Goal: Task Accomplishment & Management: Manage account settings

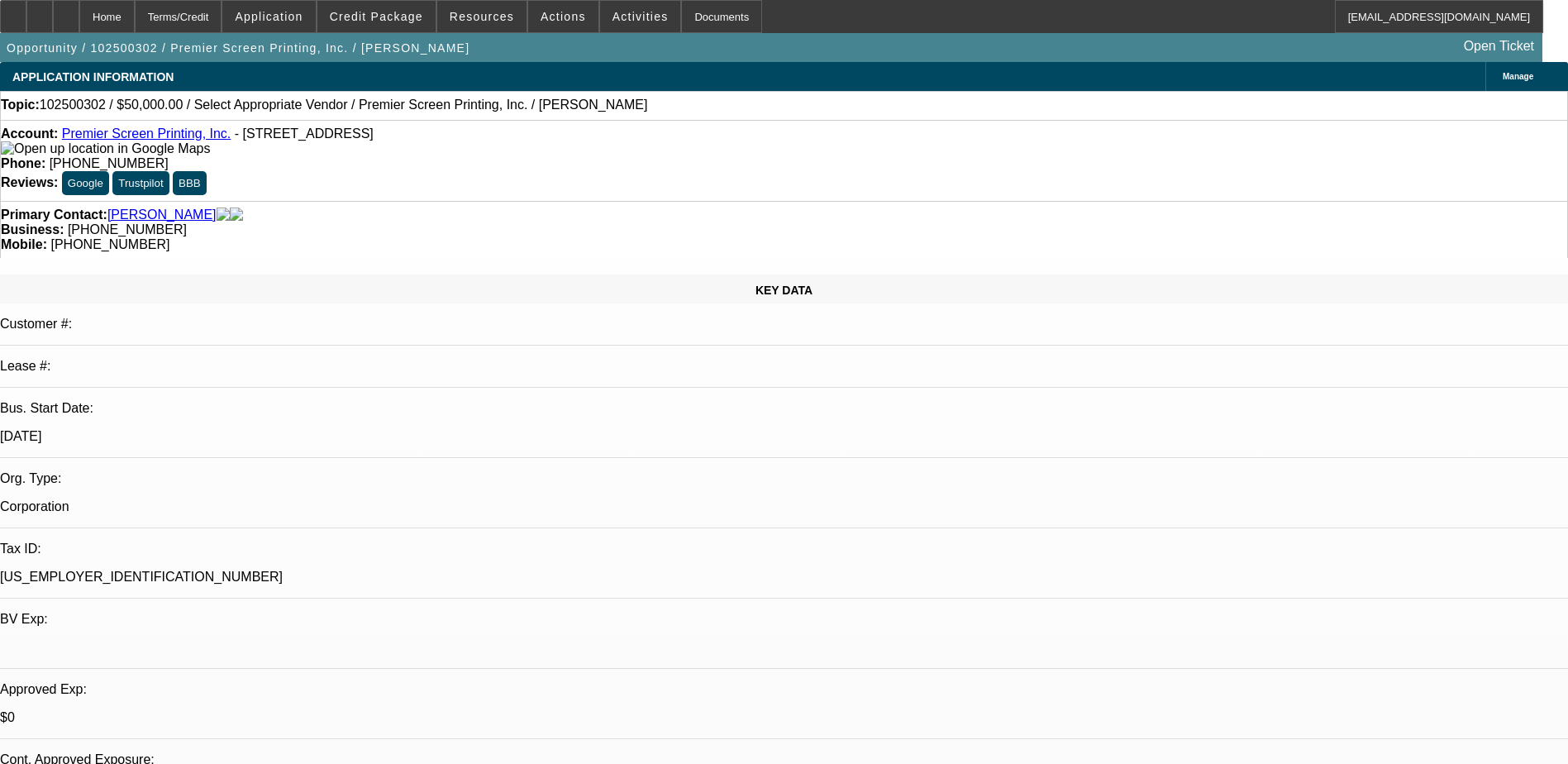
select select "0"
select select "2"
select select "0.1"
select select "4"
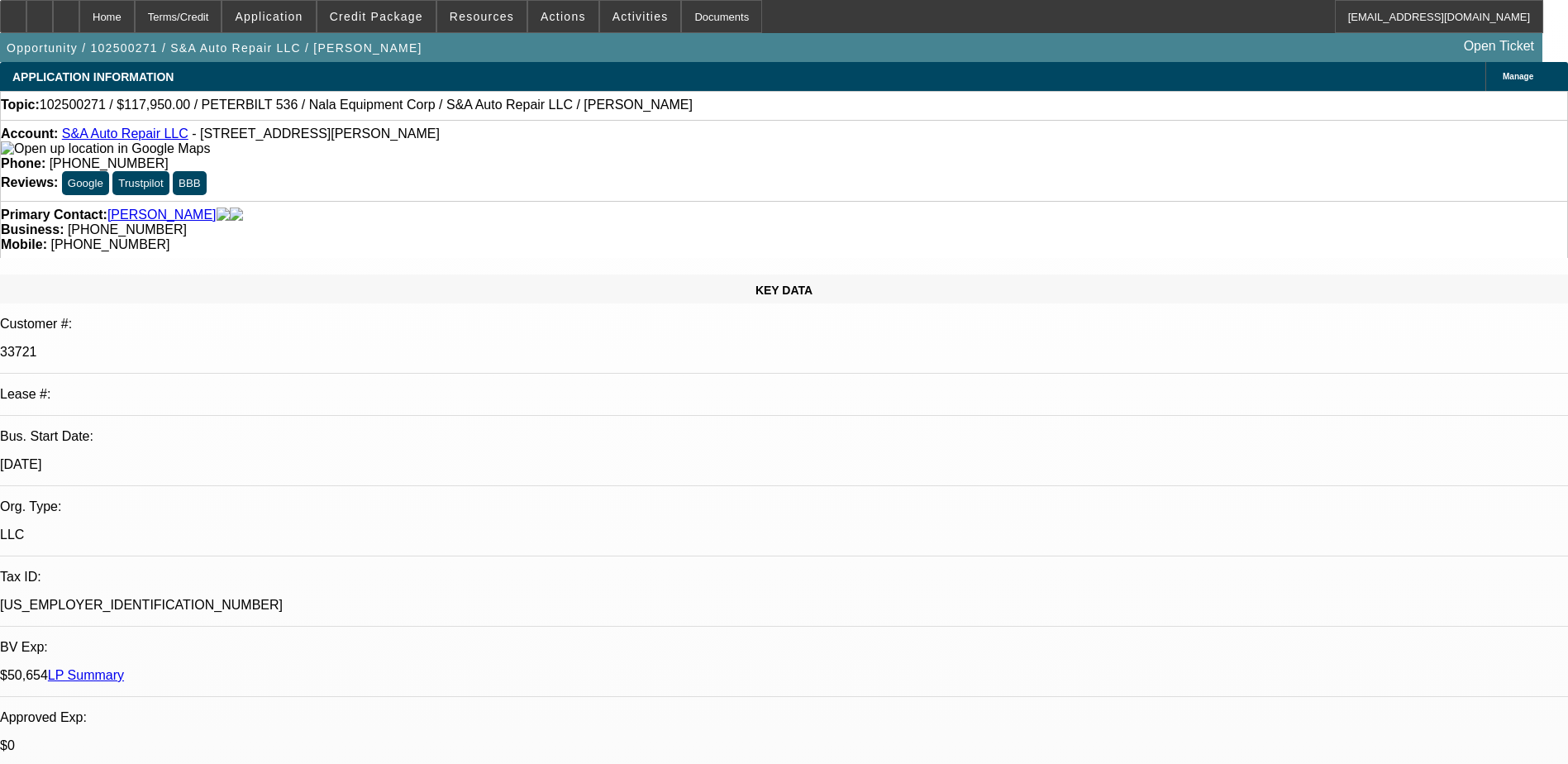
select select "0"
select select "2"
select select "0.1"
select select "4"
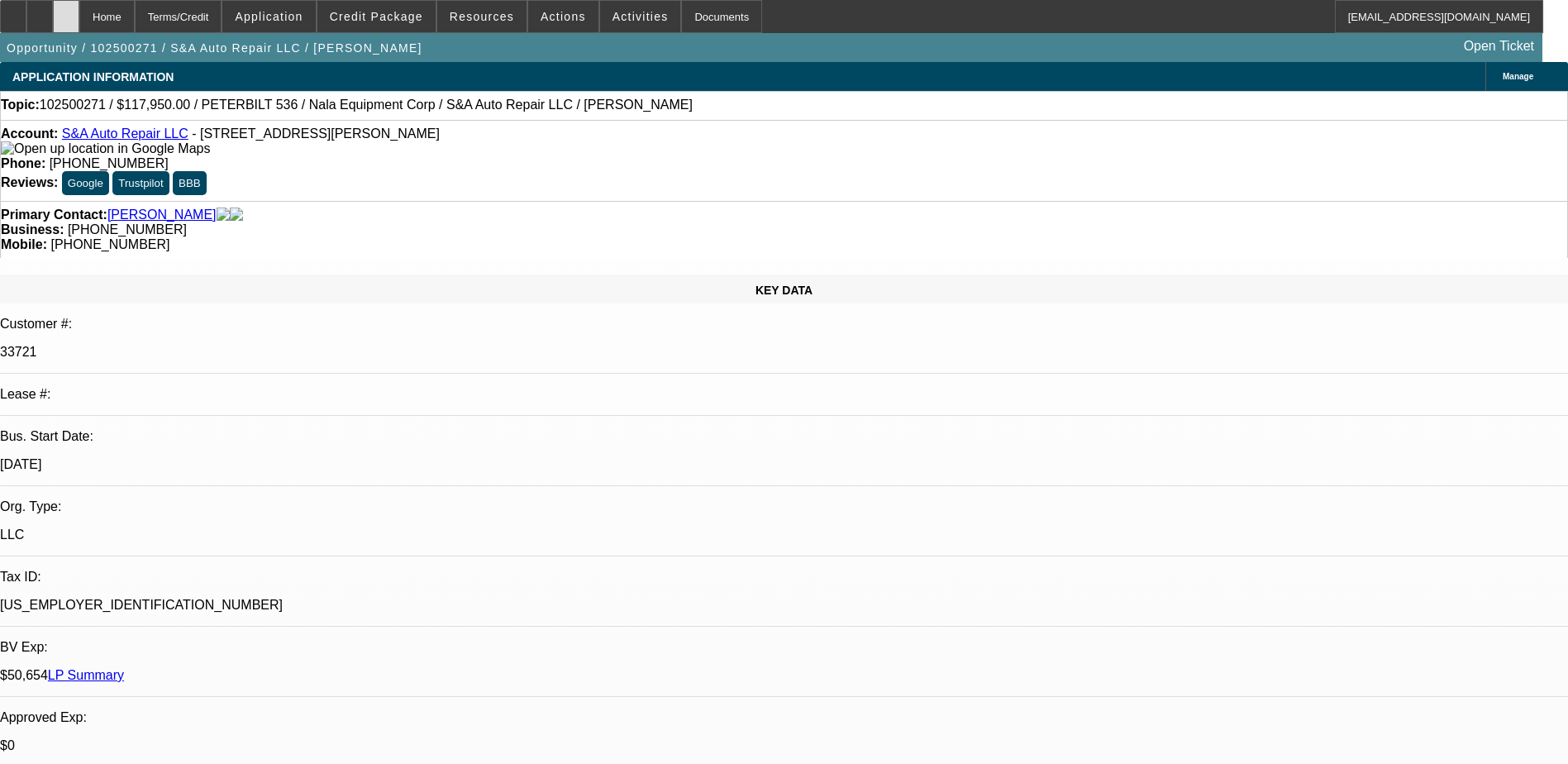
click at [66, 11] on icon at bounding box center [66, 11] width 0 height 0
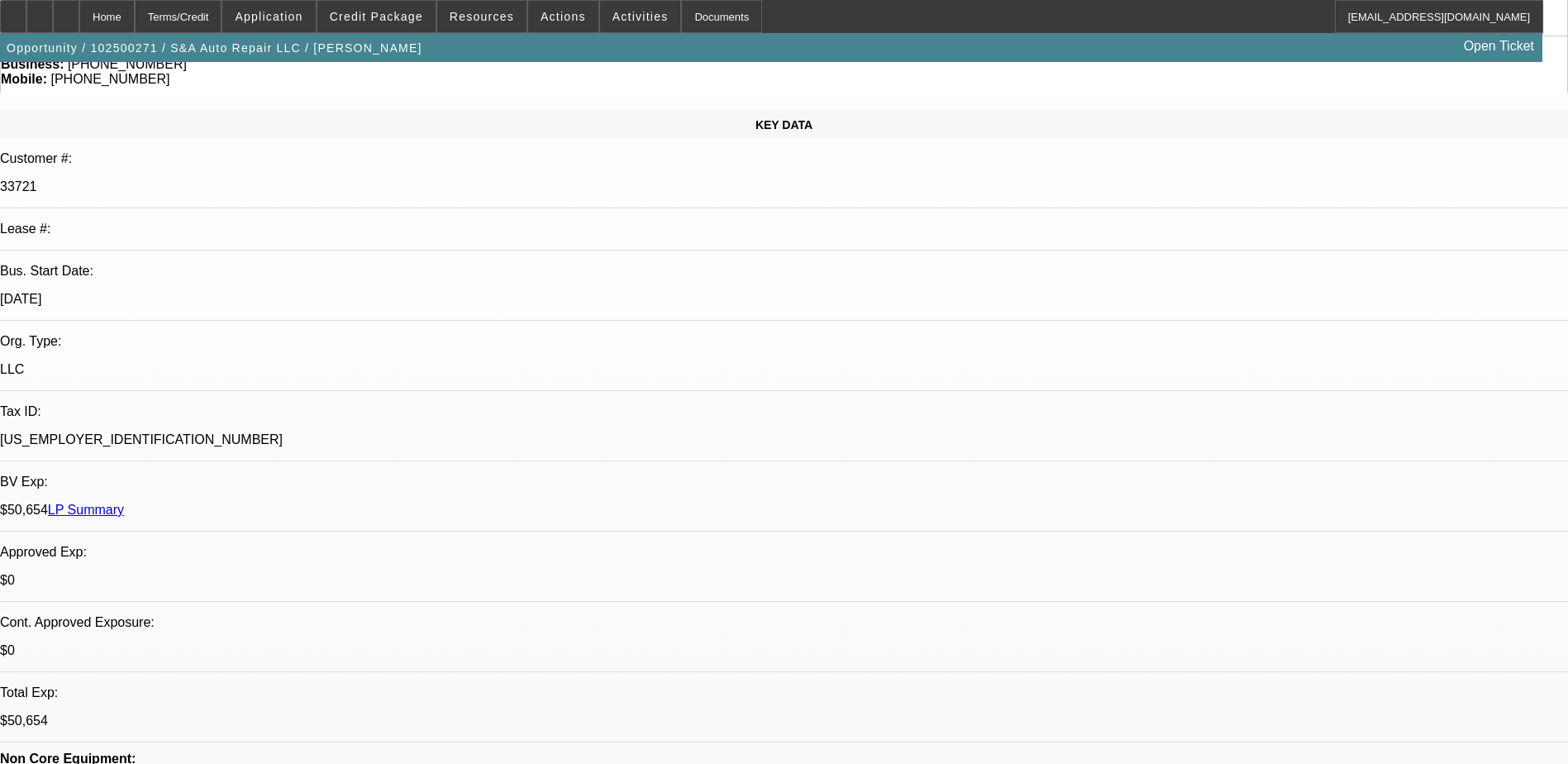
scroll to position [211, 0]
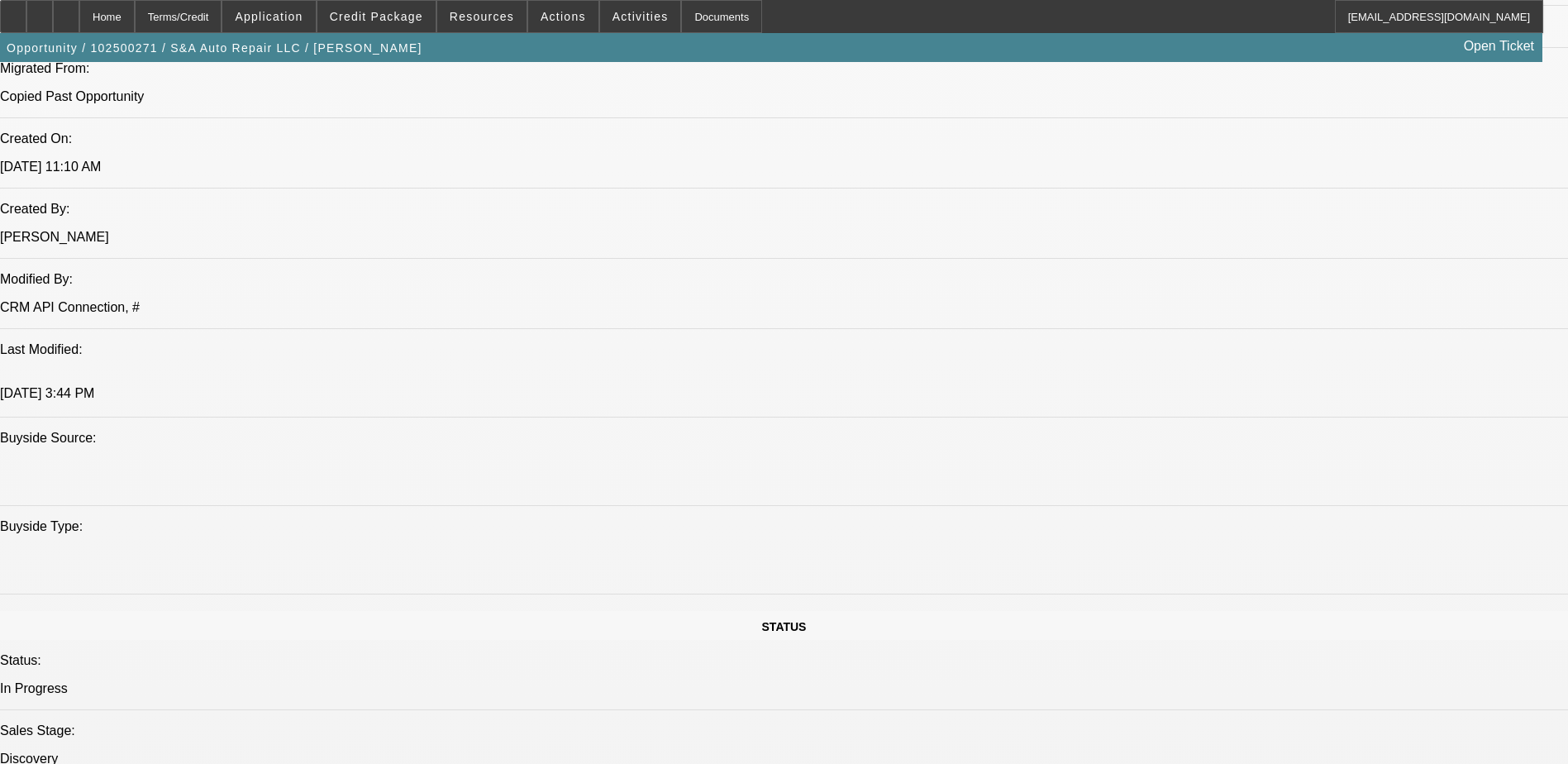
select select "0"
select select "2"
select select "0.1"
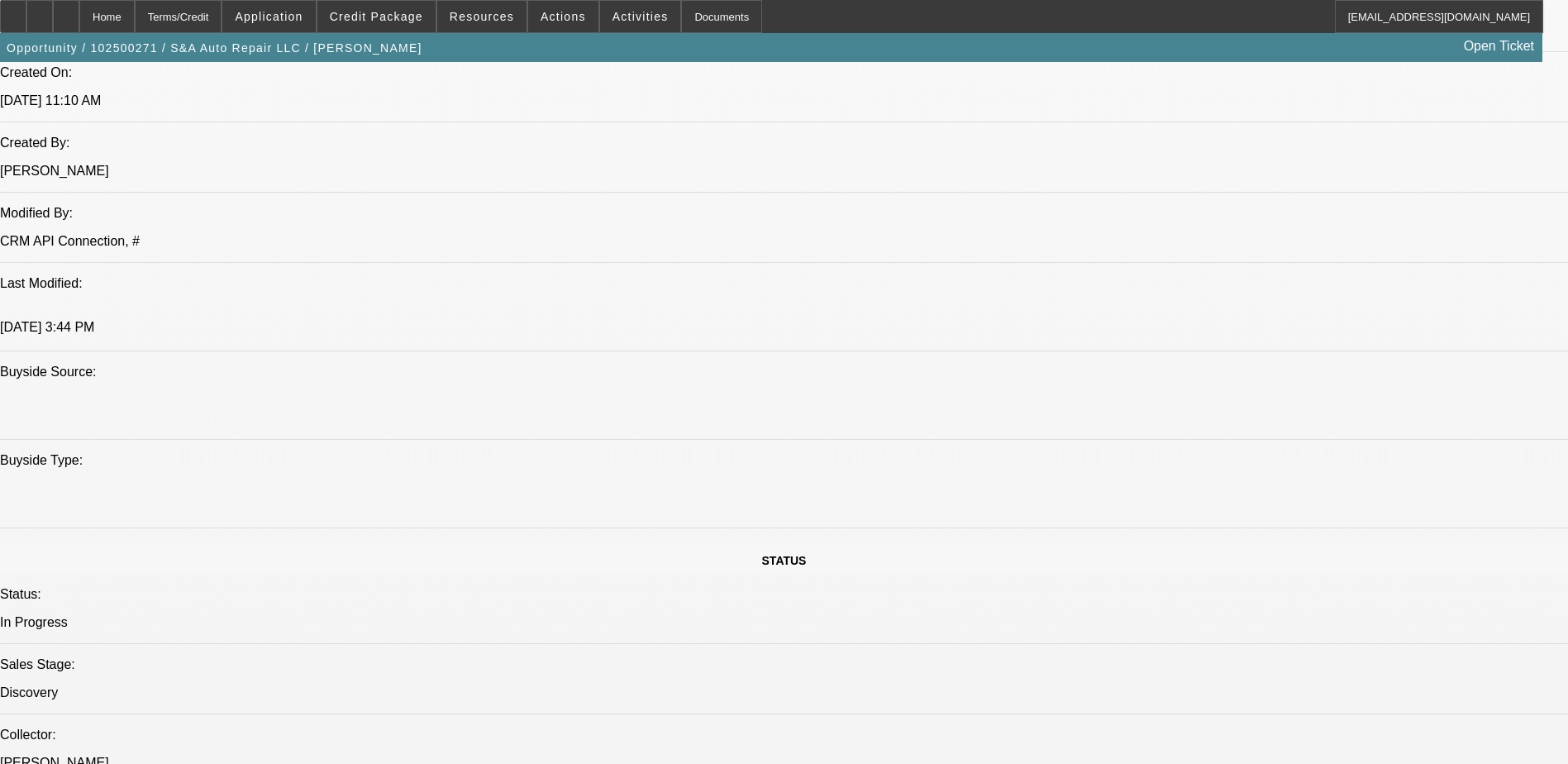
select select "1"
select select "2"
select select "4"
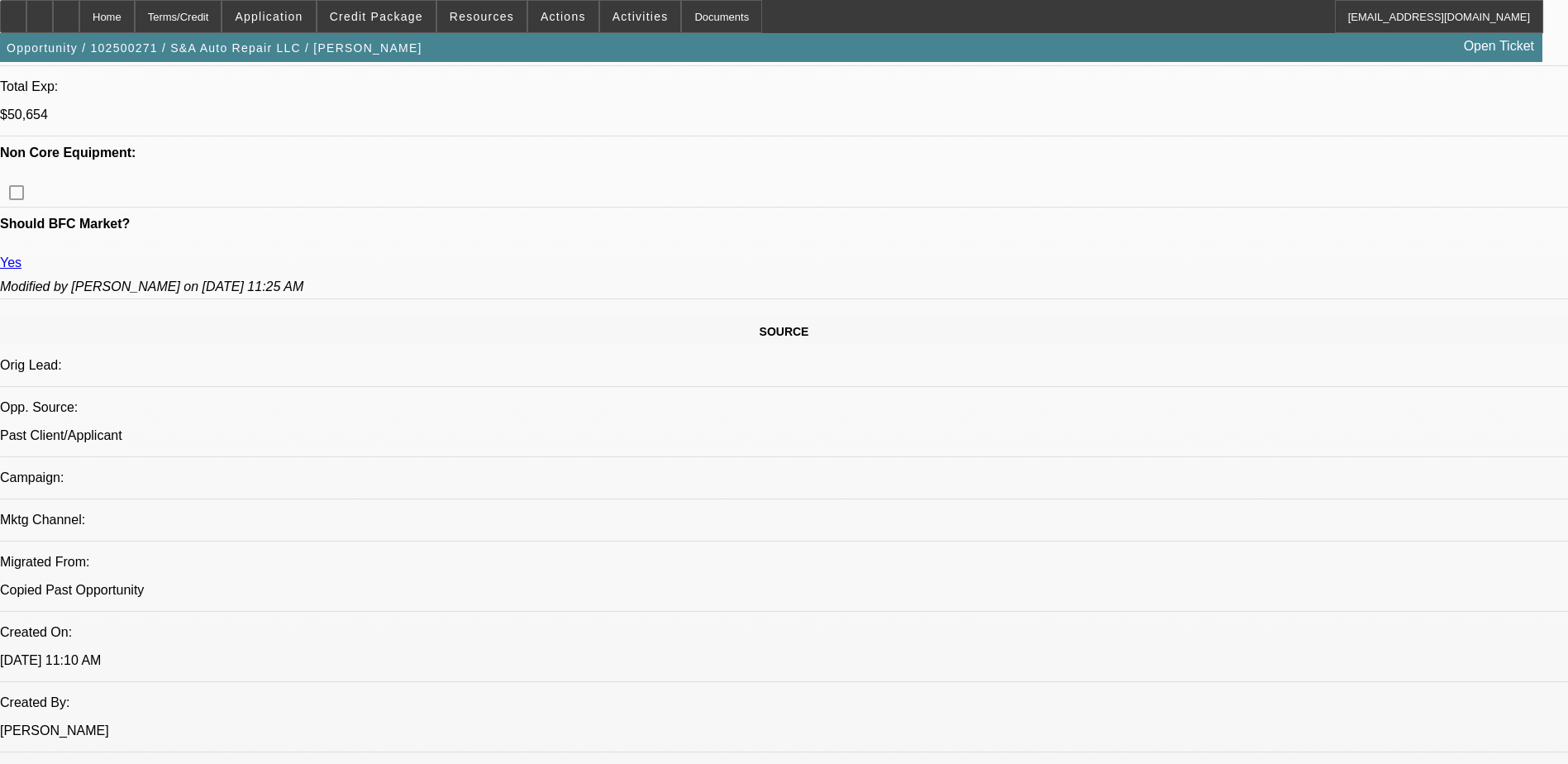
scroll to position [632, 0]
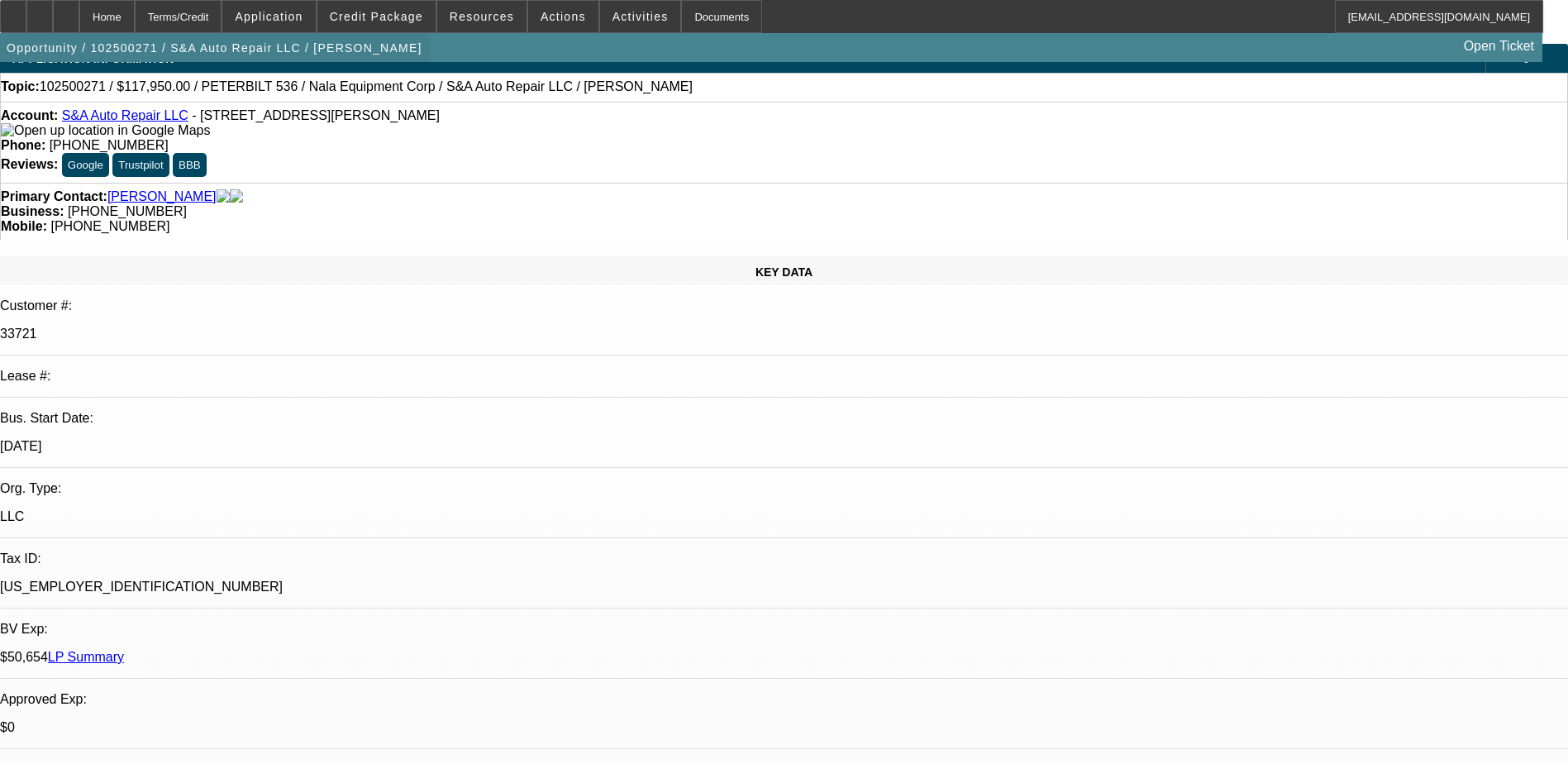
scroll to position [0, 0]
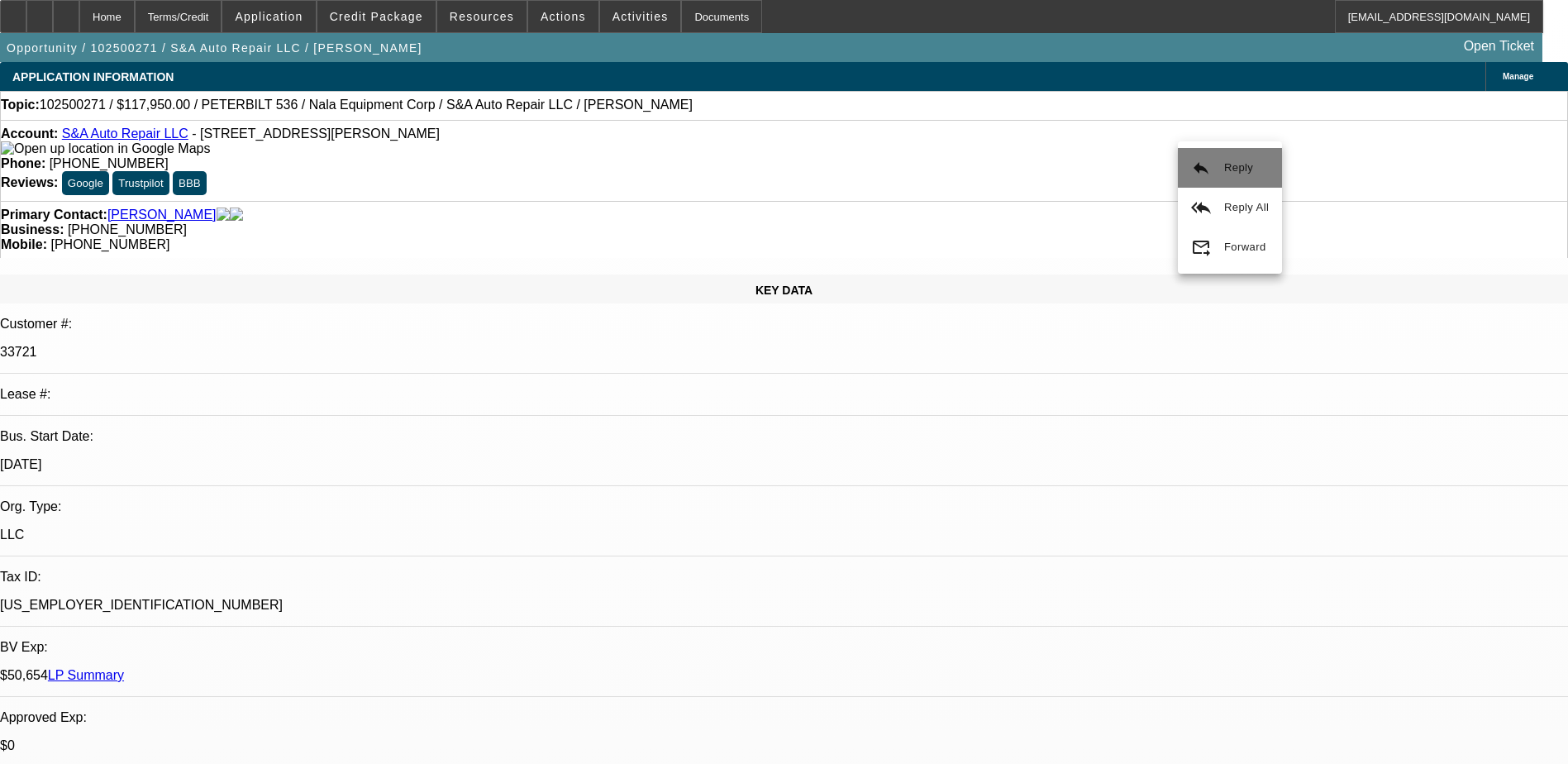
click at [1228, 173] on span "Reply" at bounding box center [1245, 168] width 45 height 20
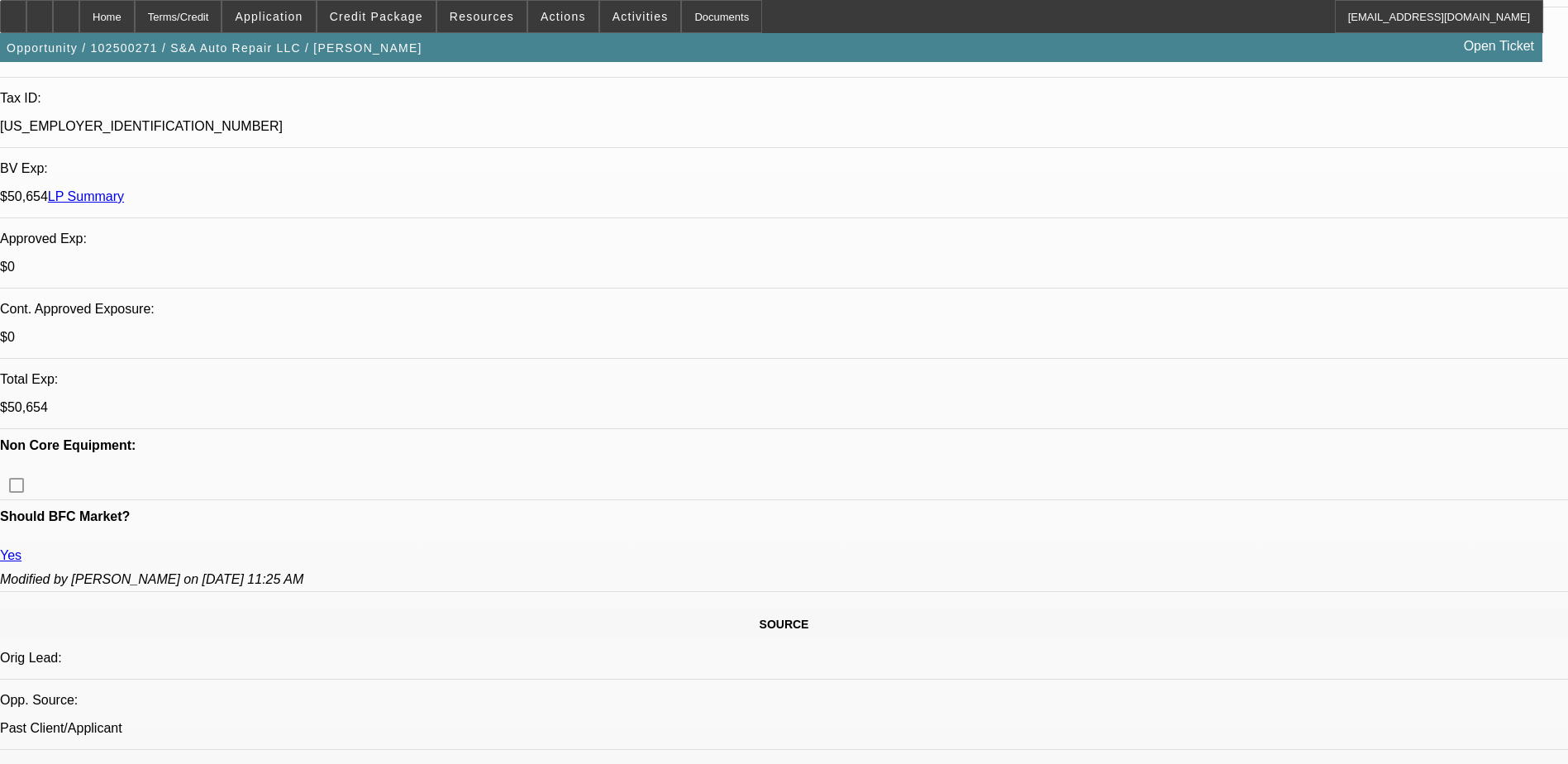
scroll to position [910, 0]
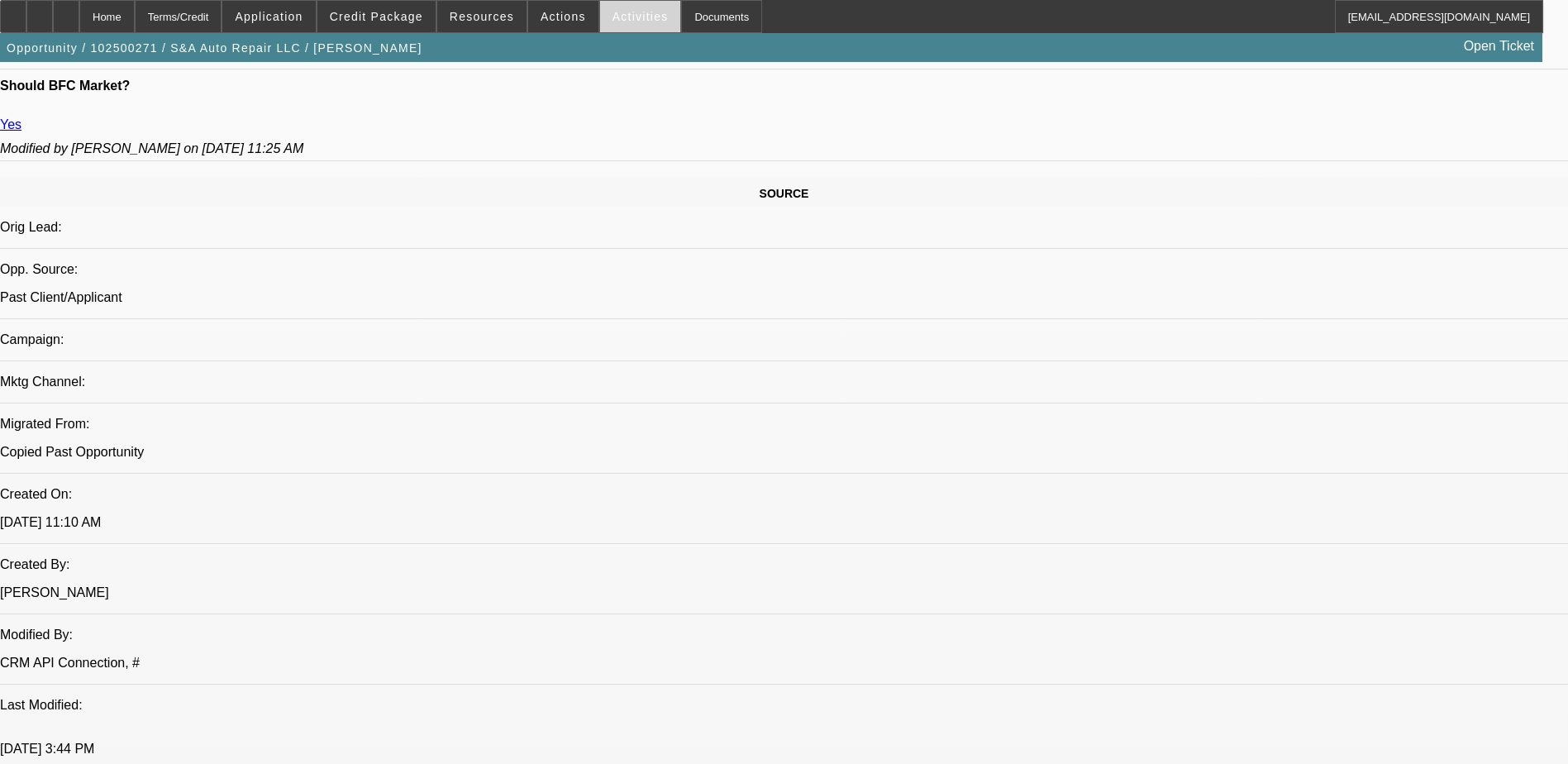
click at [613, 19] on span "Activities" at bounding box center [640, 16] width 56 height 13
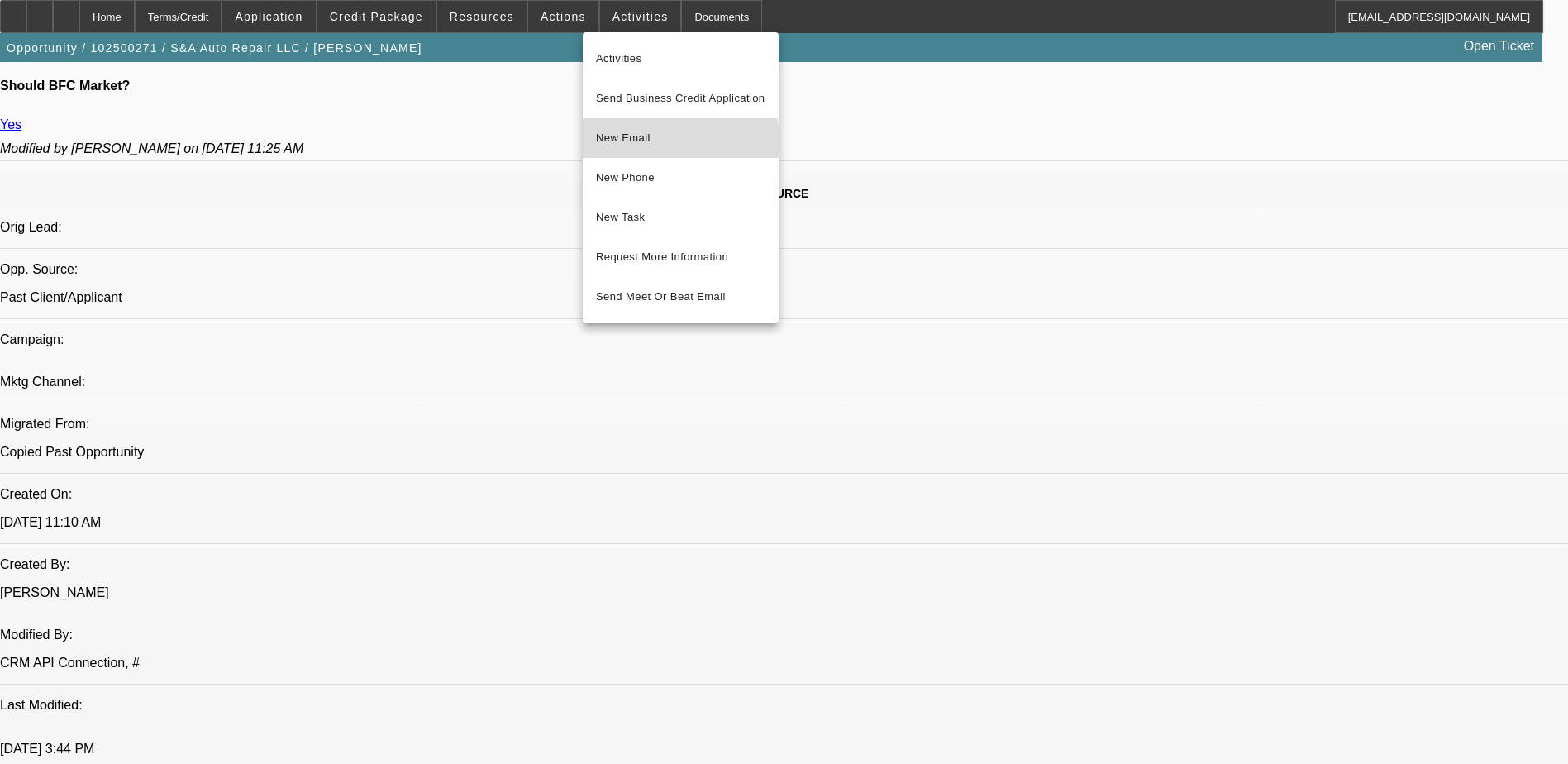
click at [660, 141] on span "New Email" at bounding box center [680, 138] width 169 height 20
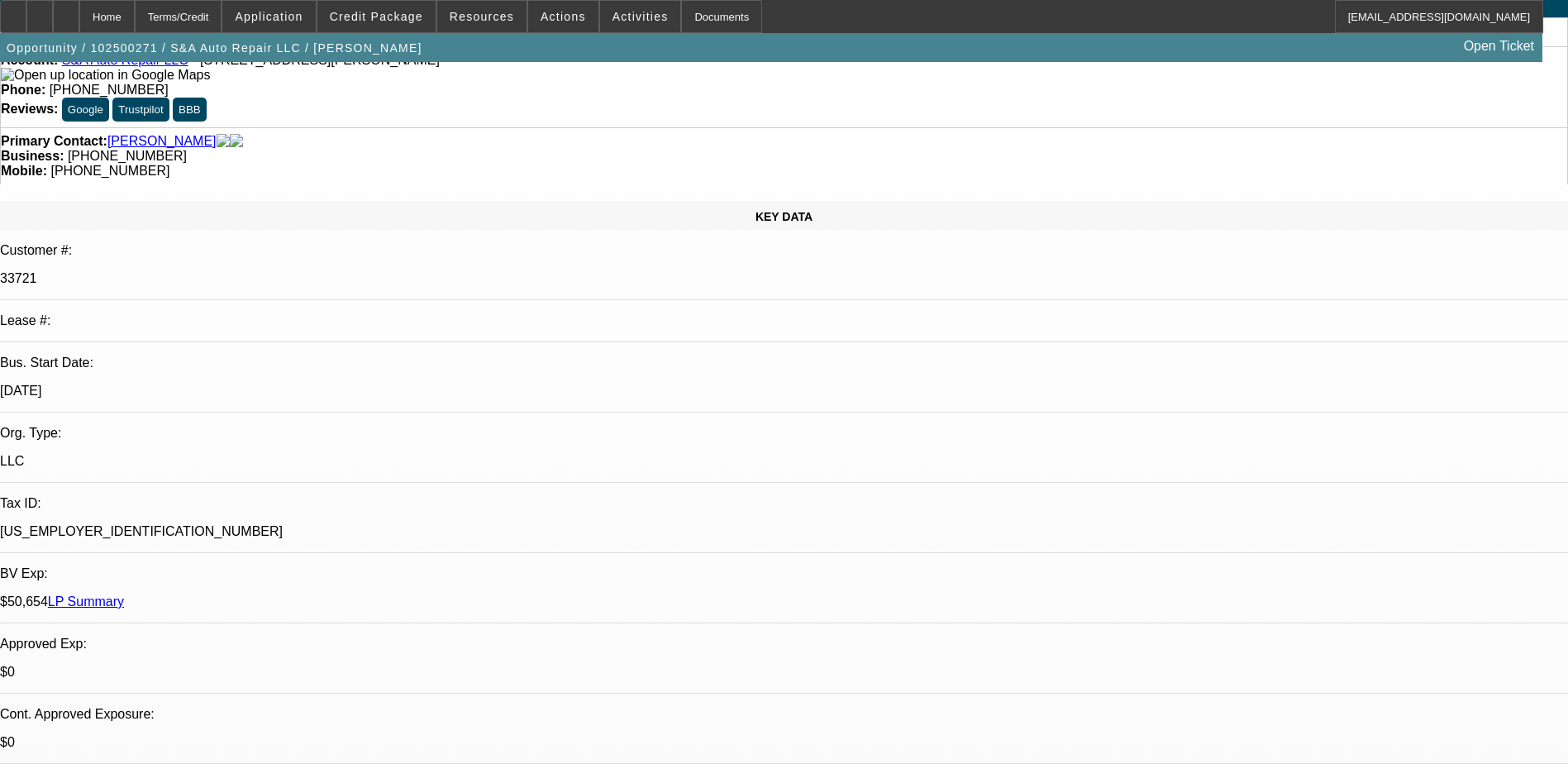
scroll to position [0, 0]
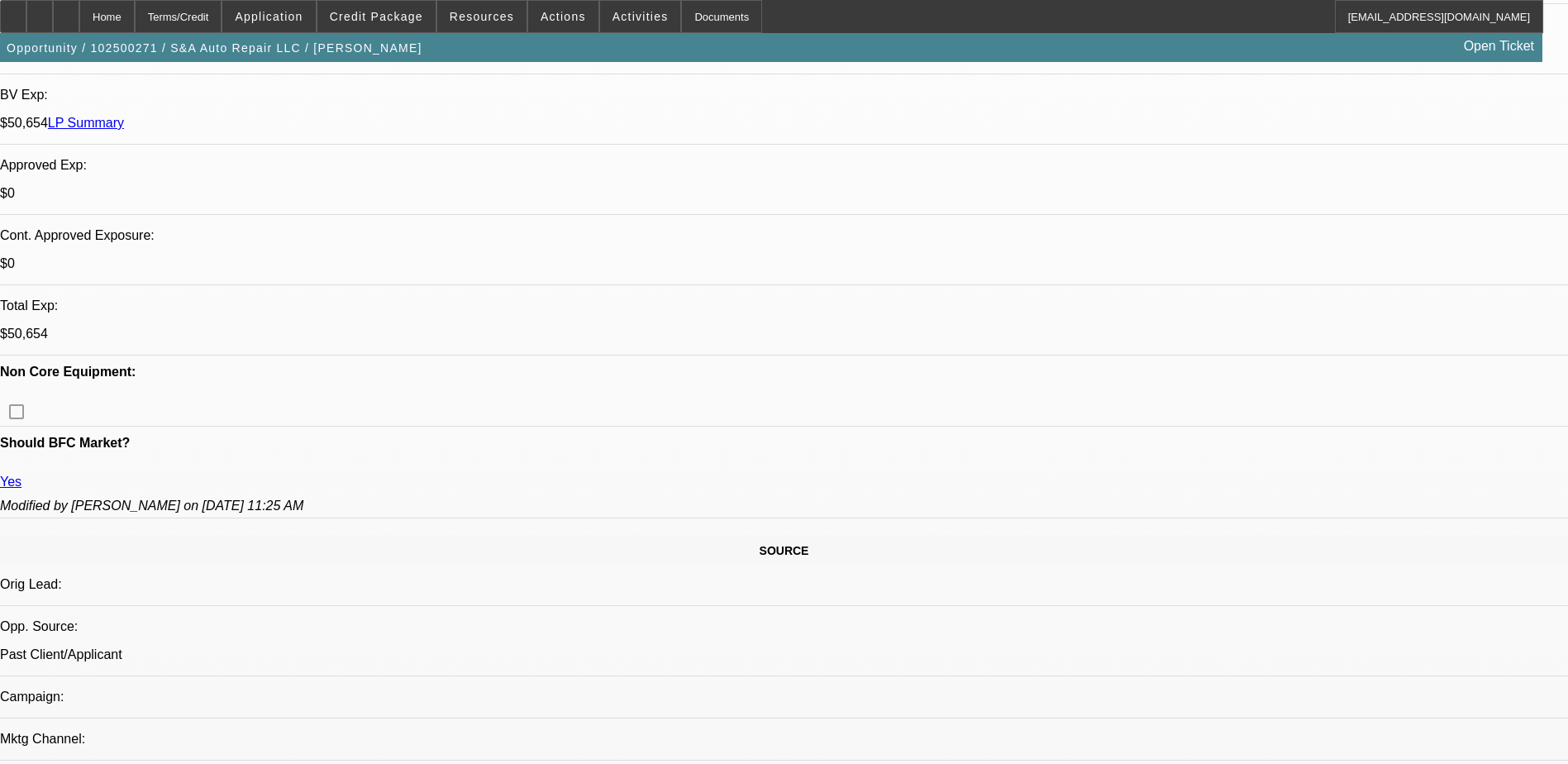
scroll to position [330, 0]
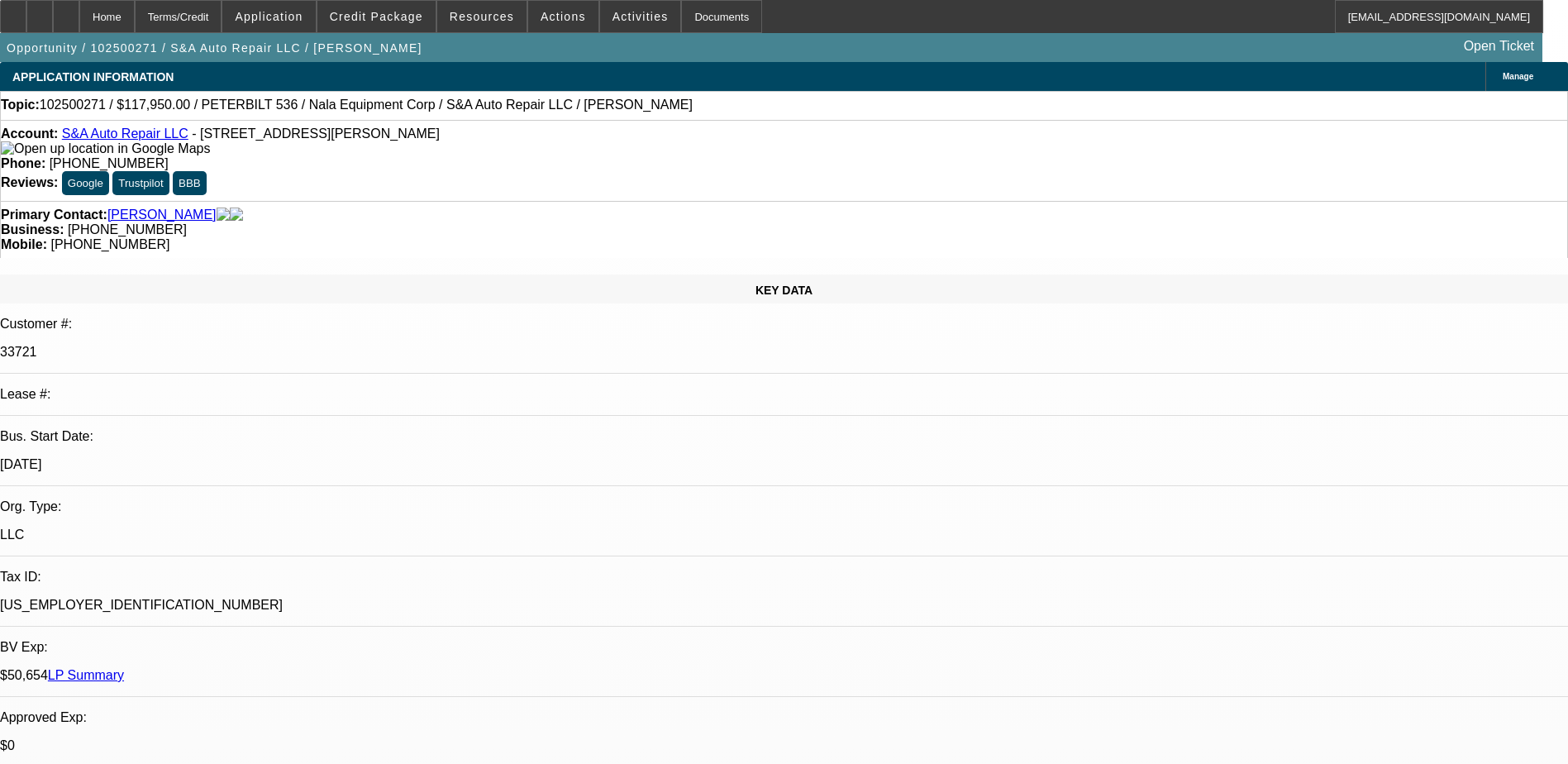
scroll to position [0, 0]
drag, startPoint x: 1247, startPoint y: 144, endPoint x: 1256, endPoint y: 143, distance: 9.1
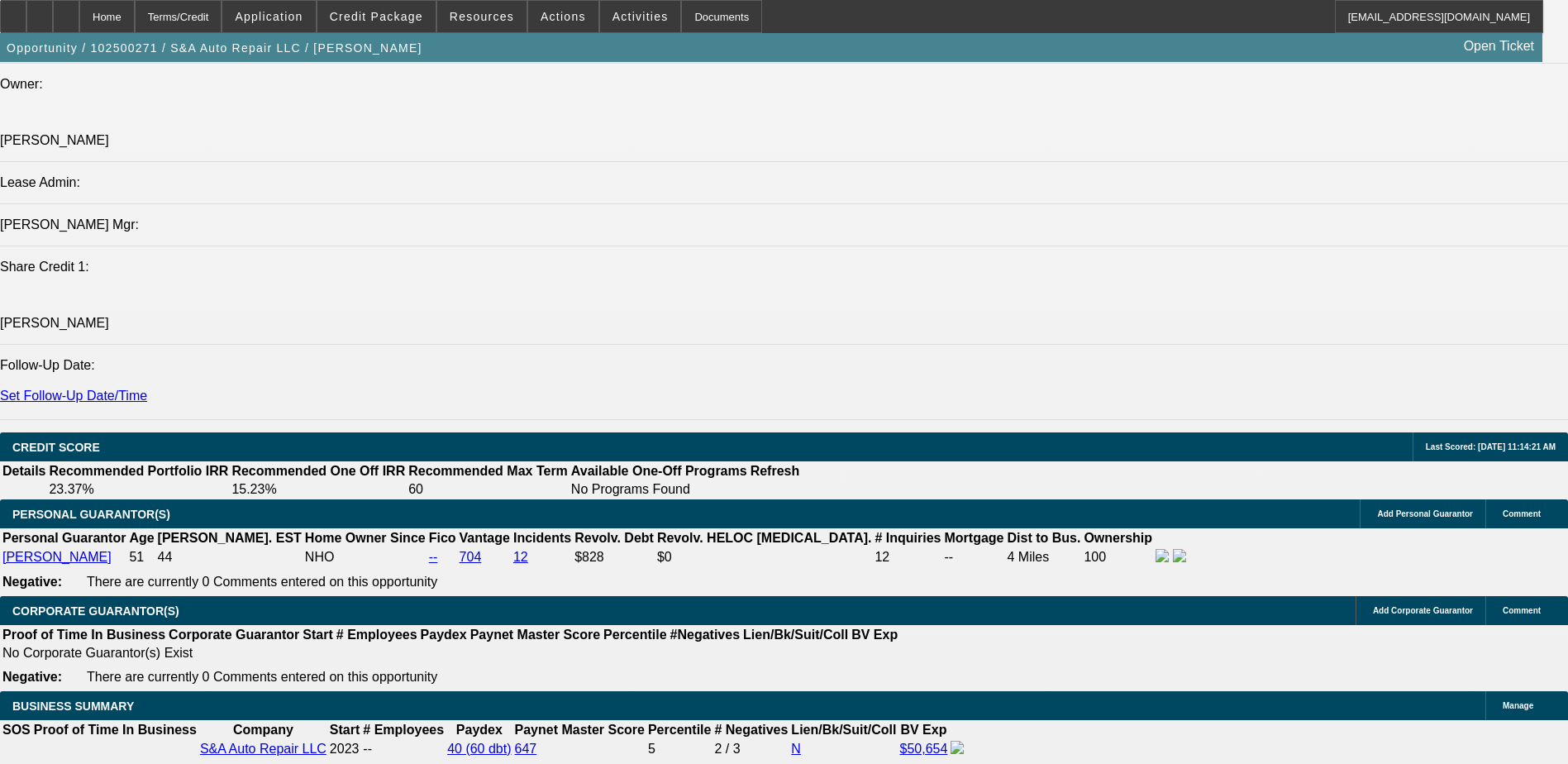
scroll to position [546, 0]
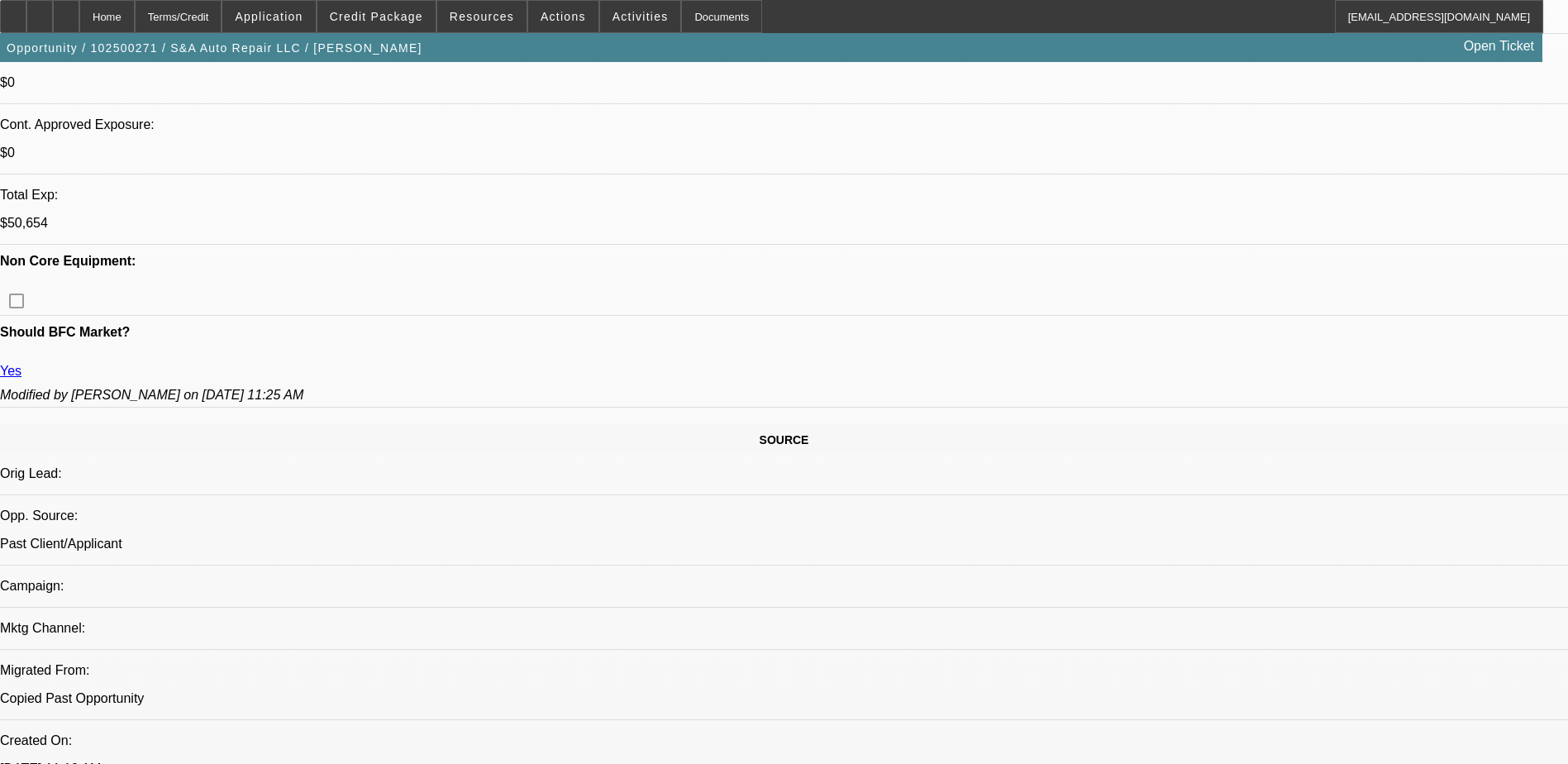
scroll to position [662, 0]
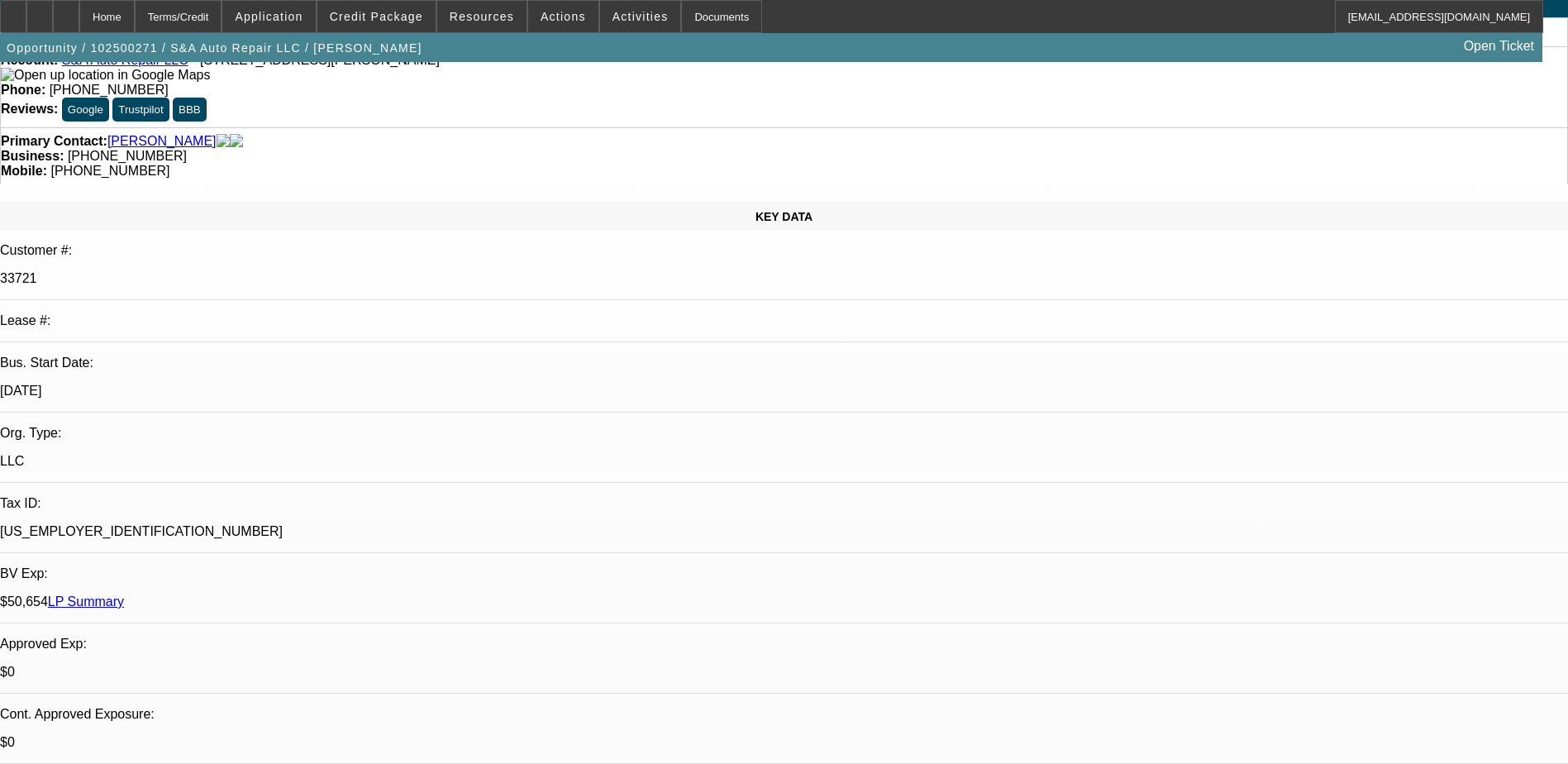
scroll to position [0, 0]
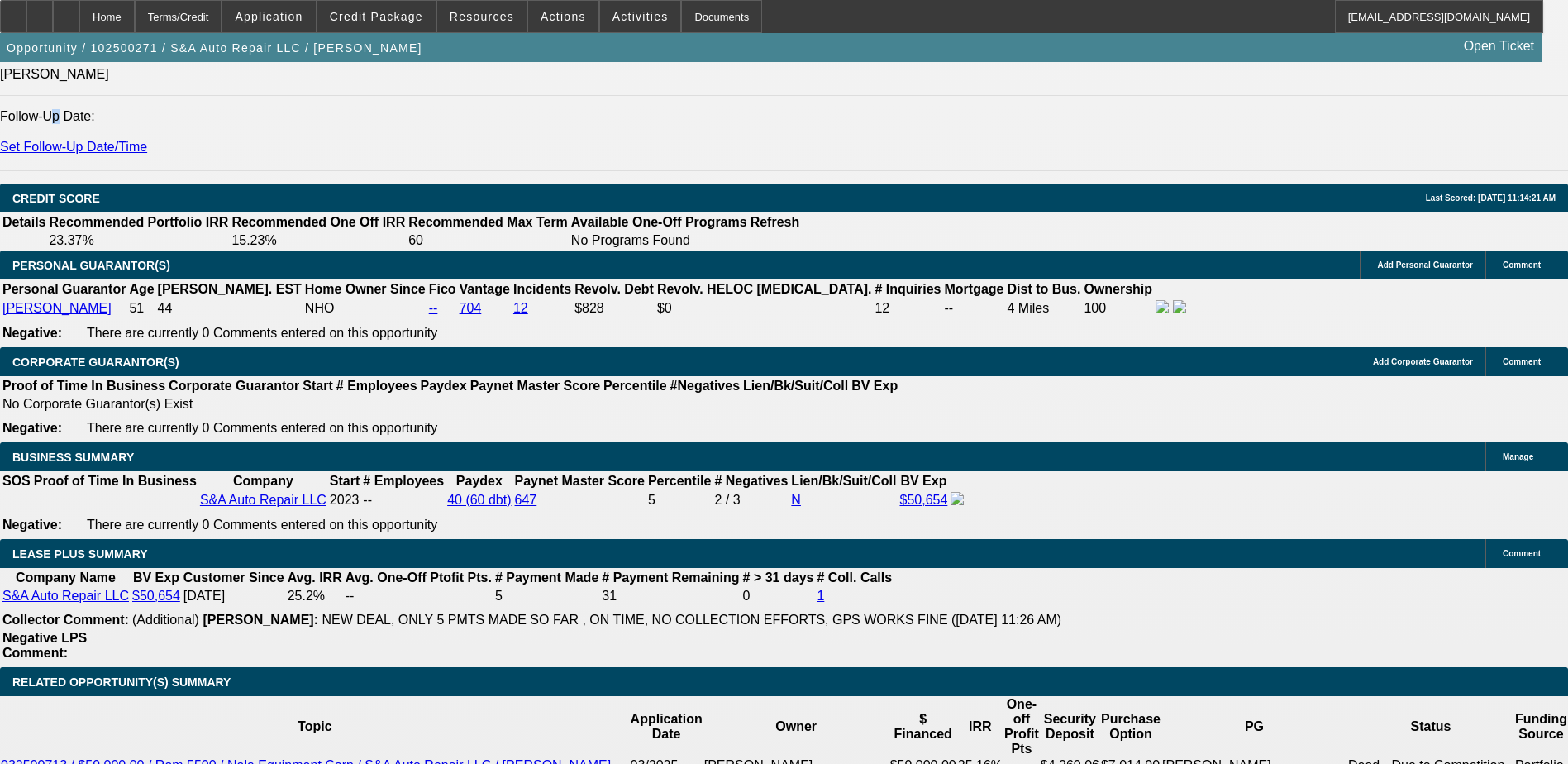
scroll to position [2314, 0]
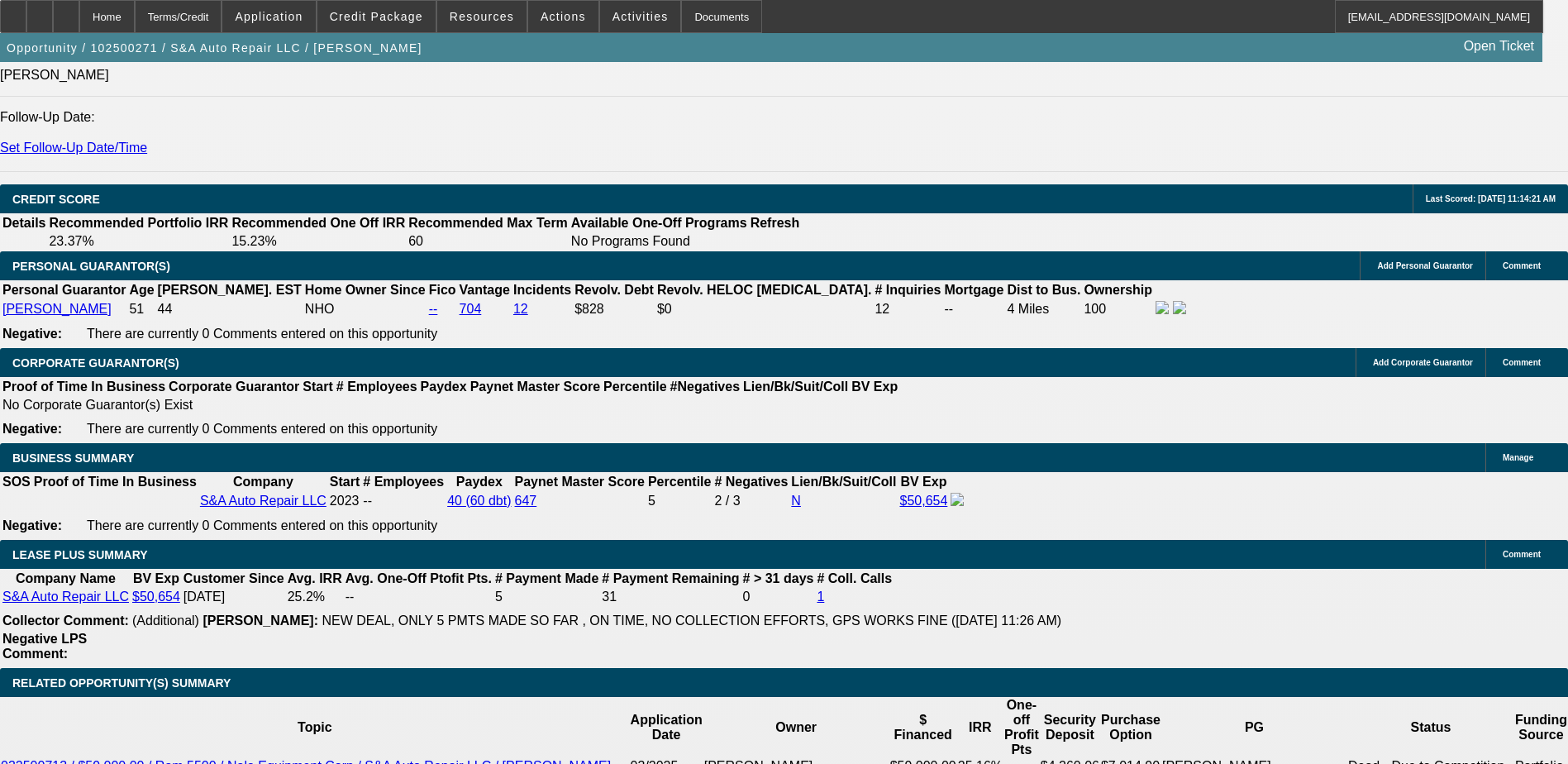
type input "$0.00"
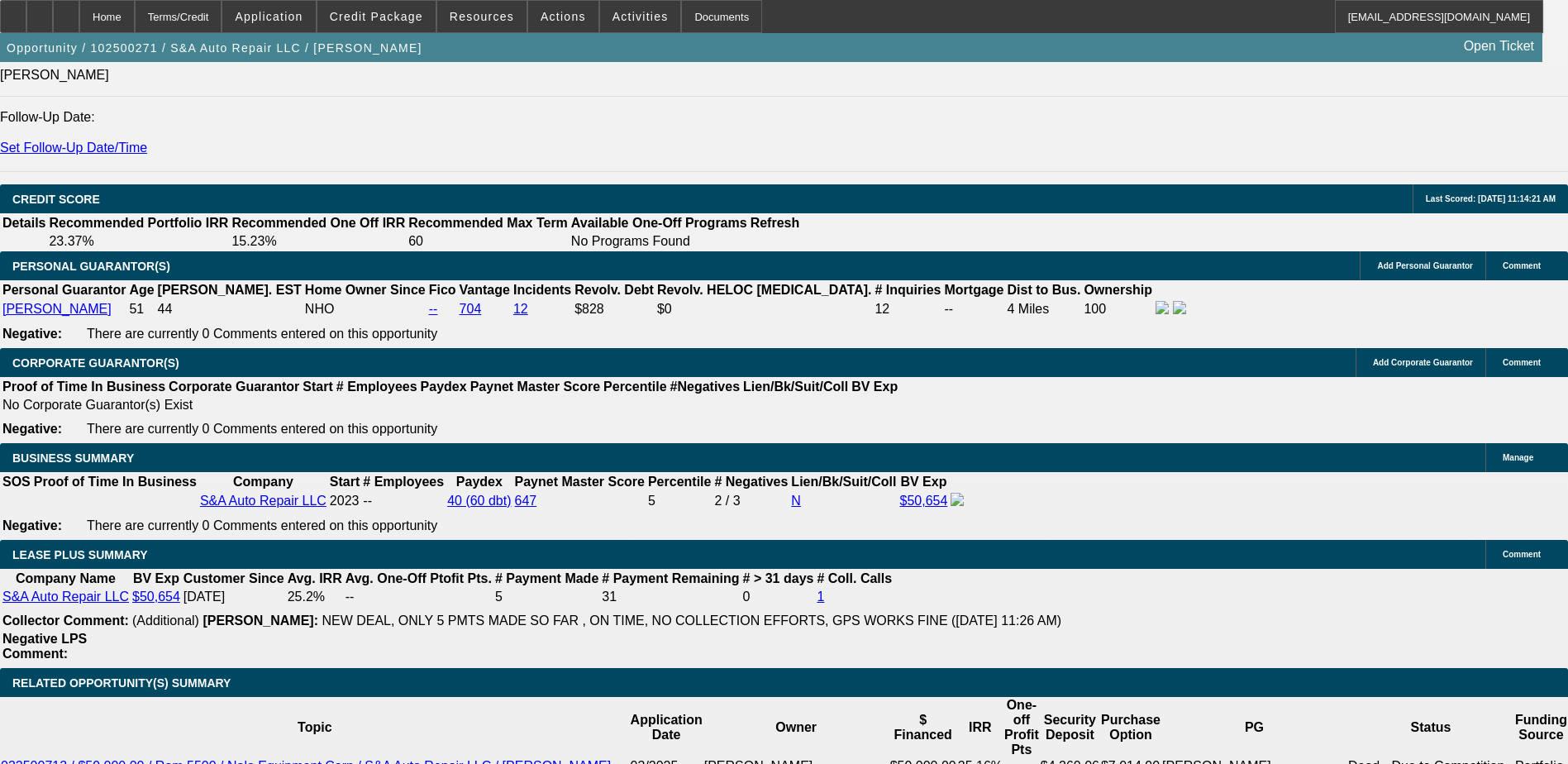
type input "1"
type input "0"
drag, startPoint x: 329, startPoint y: 573, endPoint x: 347, endPoint y: 573, distance: 18.0
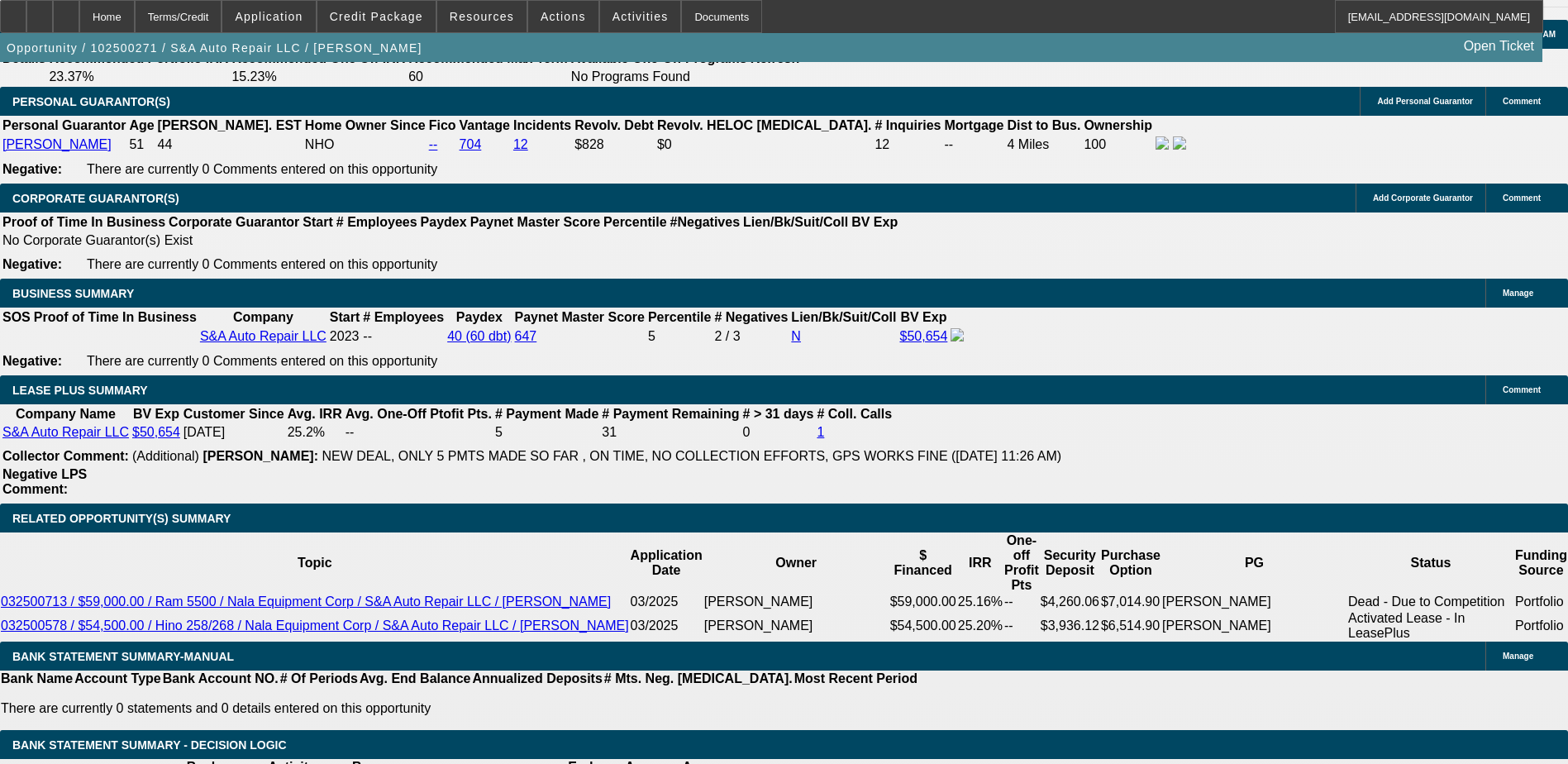
scroll to position [2480, 0]
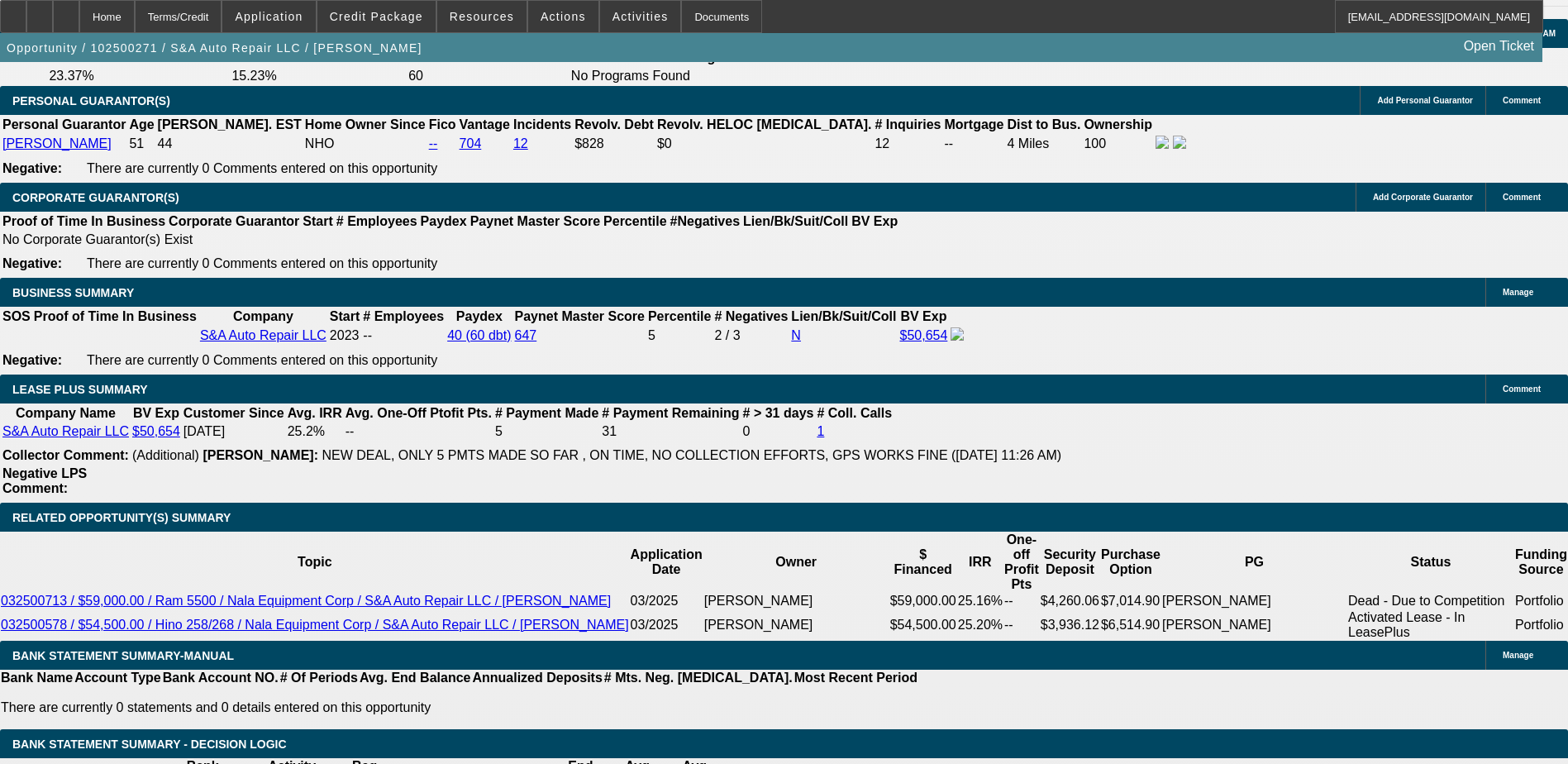
type input "$0.00"
type input "8"
type input "72"
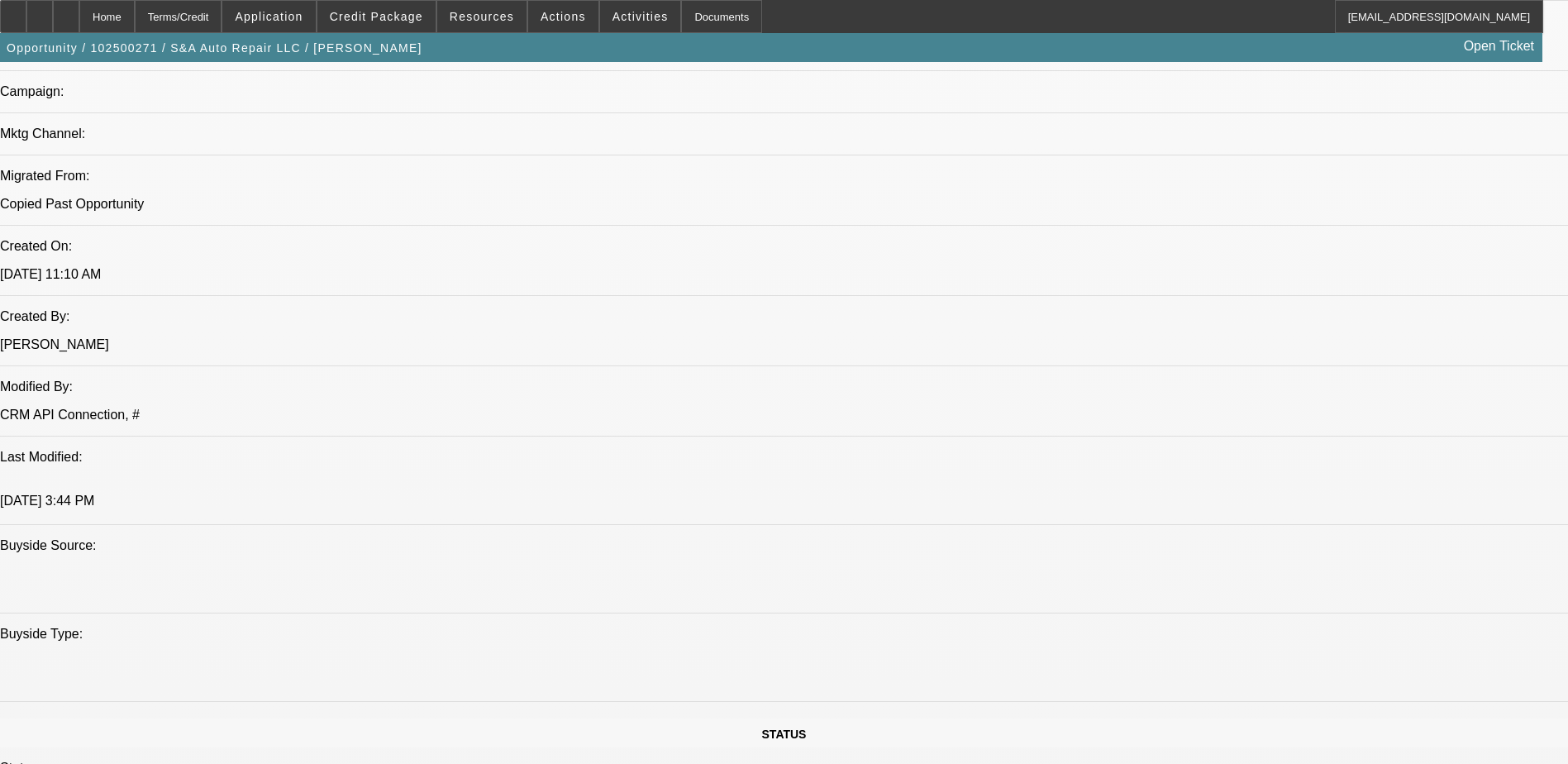
scroll to position [662, 0]
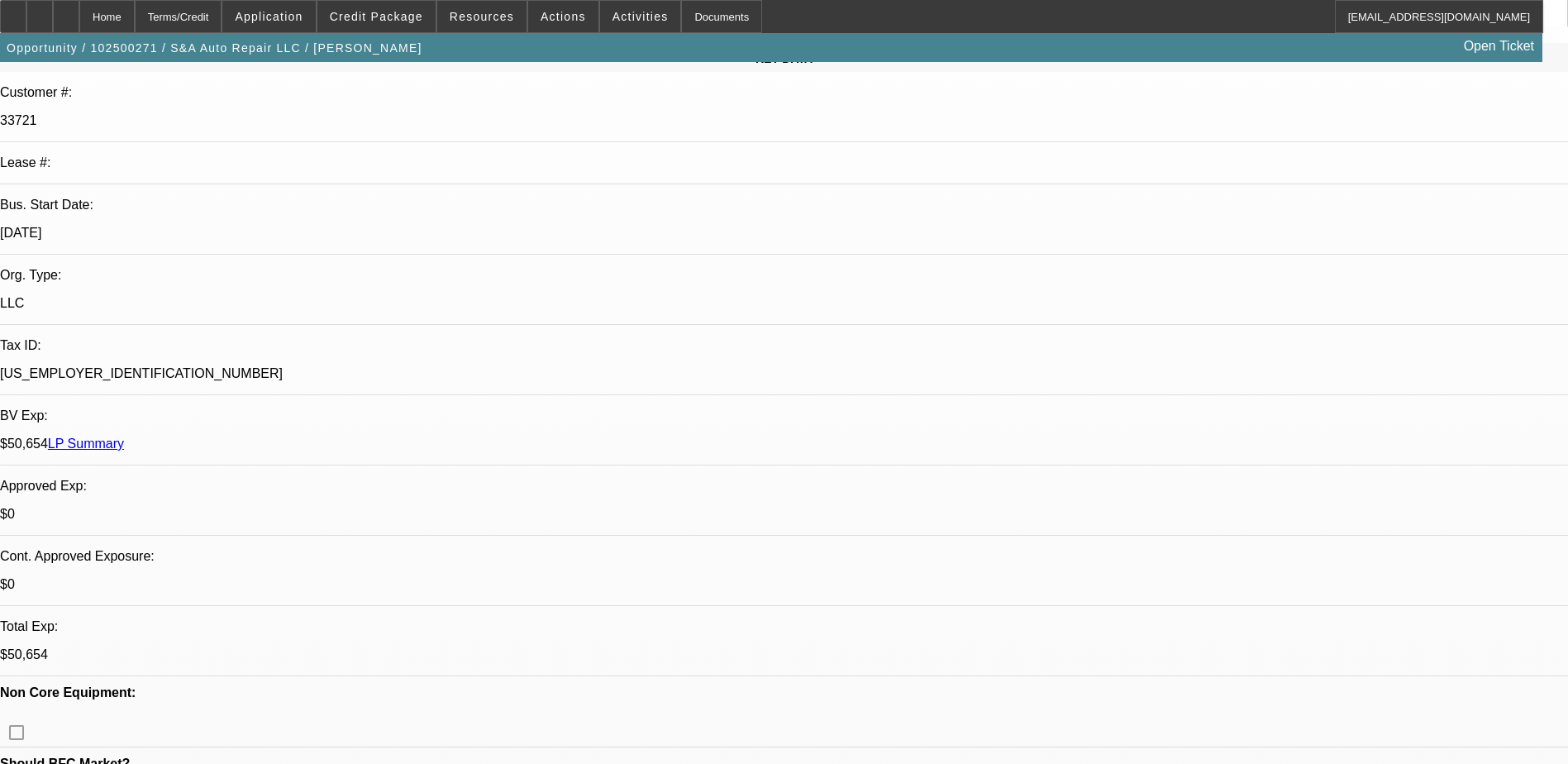
scroll to position [0, 0]
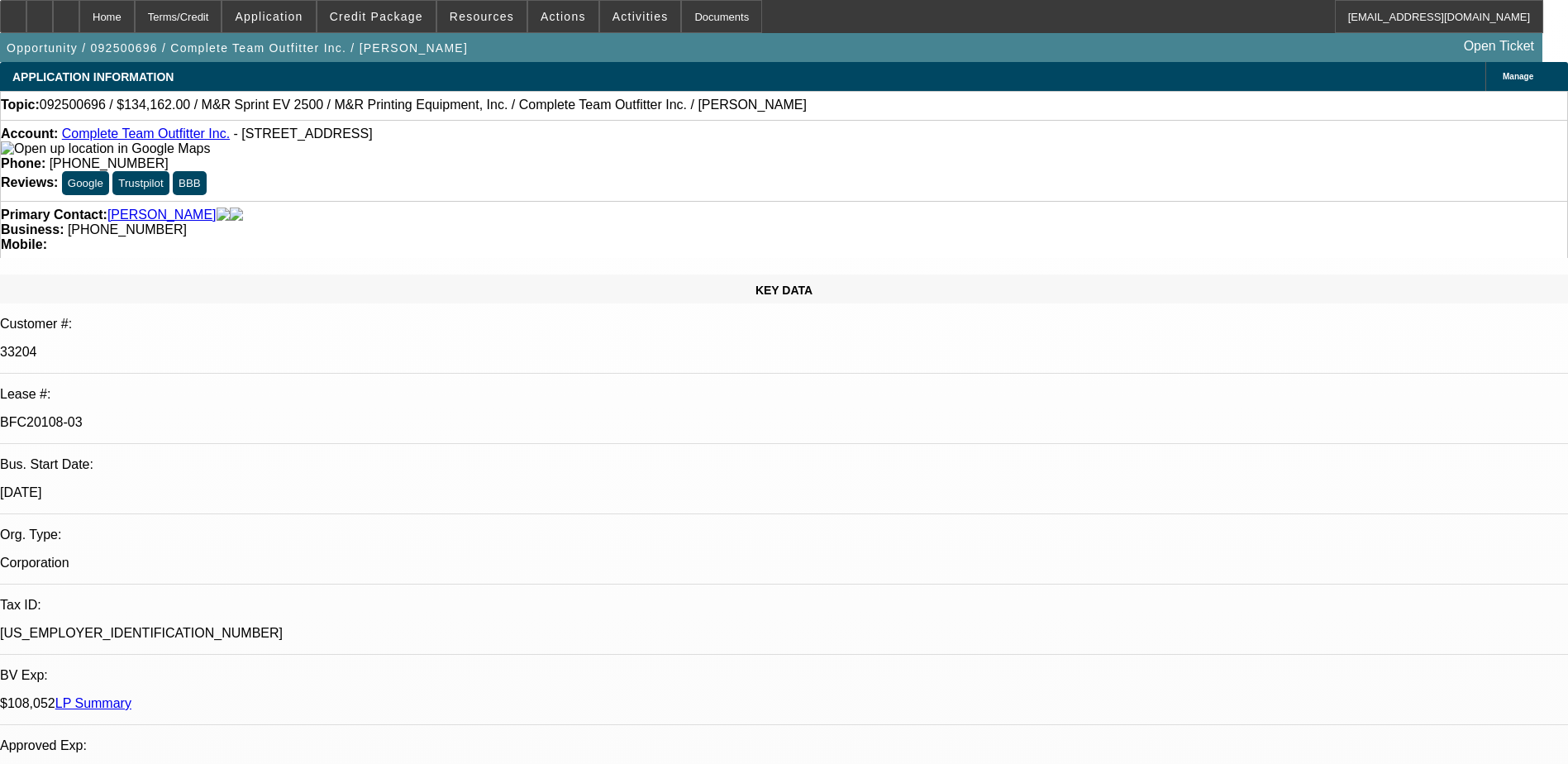
select select "0"
select select "2"
select select "0"
select select "2"
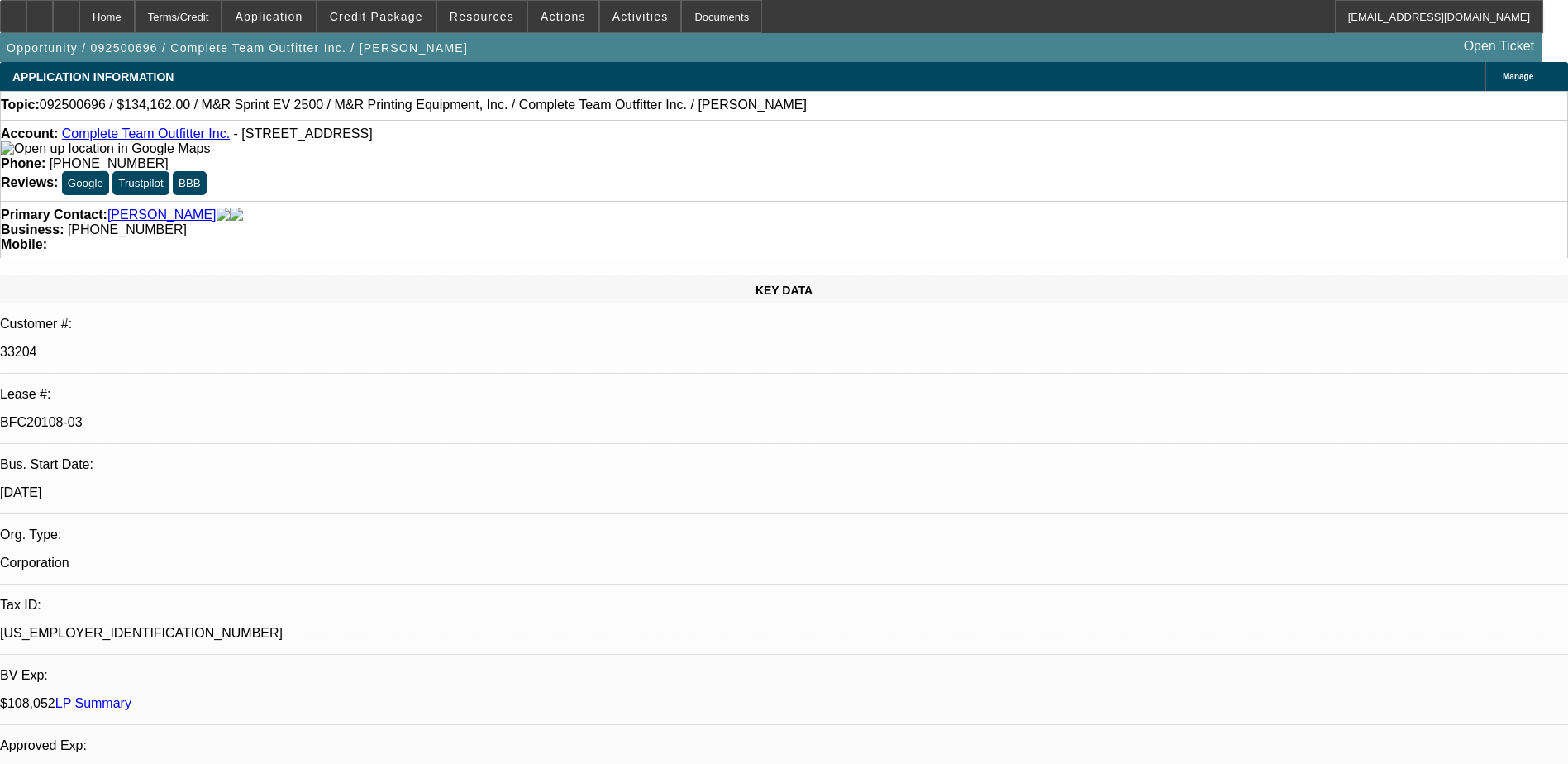
select select "0"
select select "2"
select select "0"
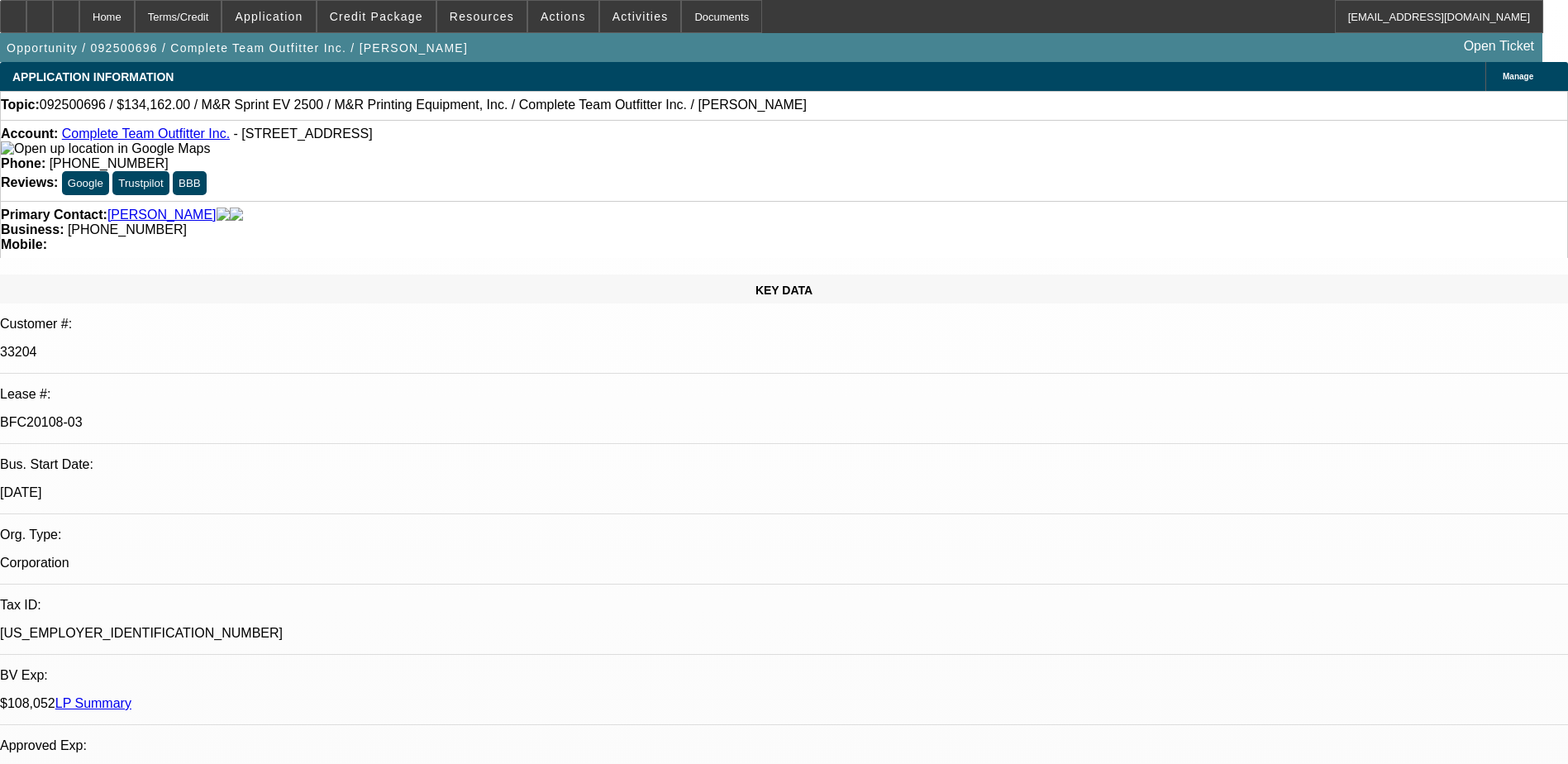
select select "2"
select select "0"
select select "1"
select select "2"
select select "6"
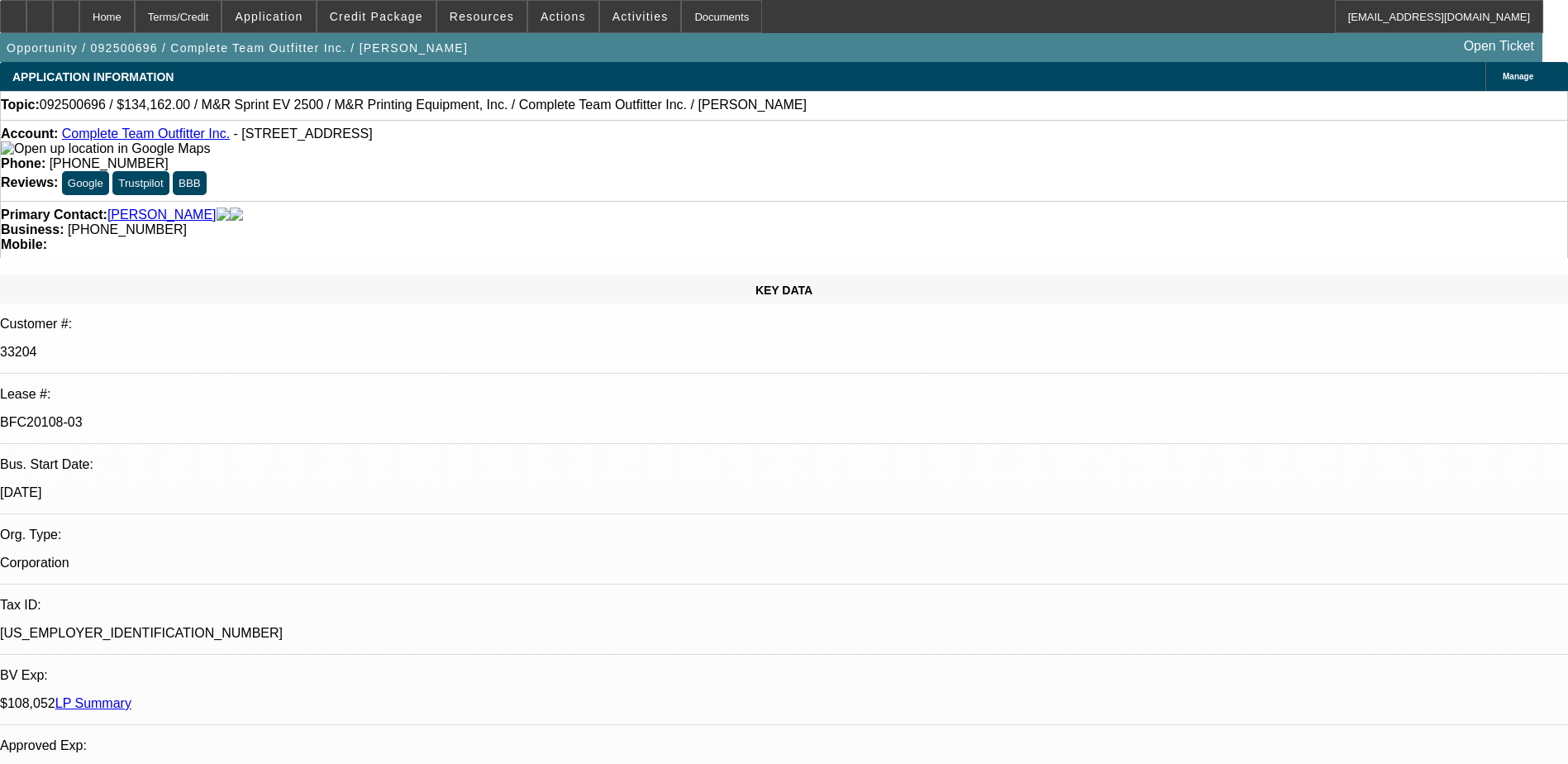
select select "1"
select select "2"
select select "6"
select select "1"
select select "2"
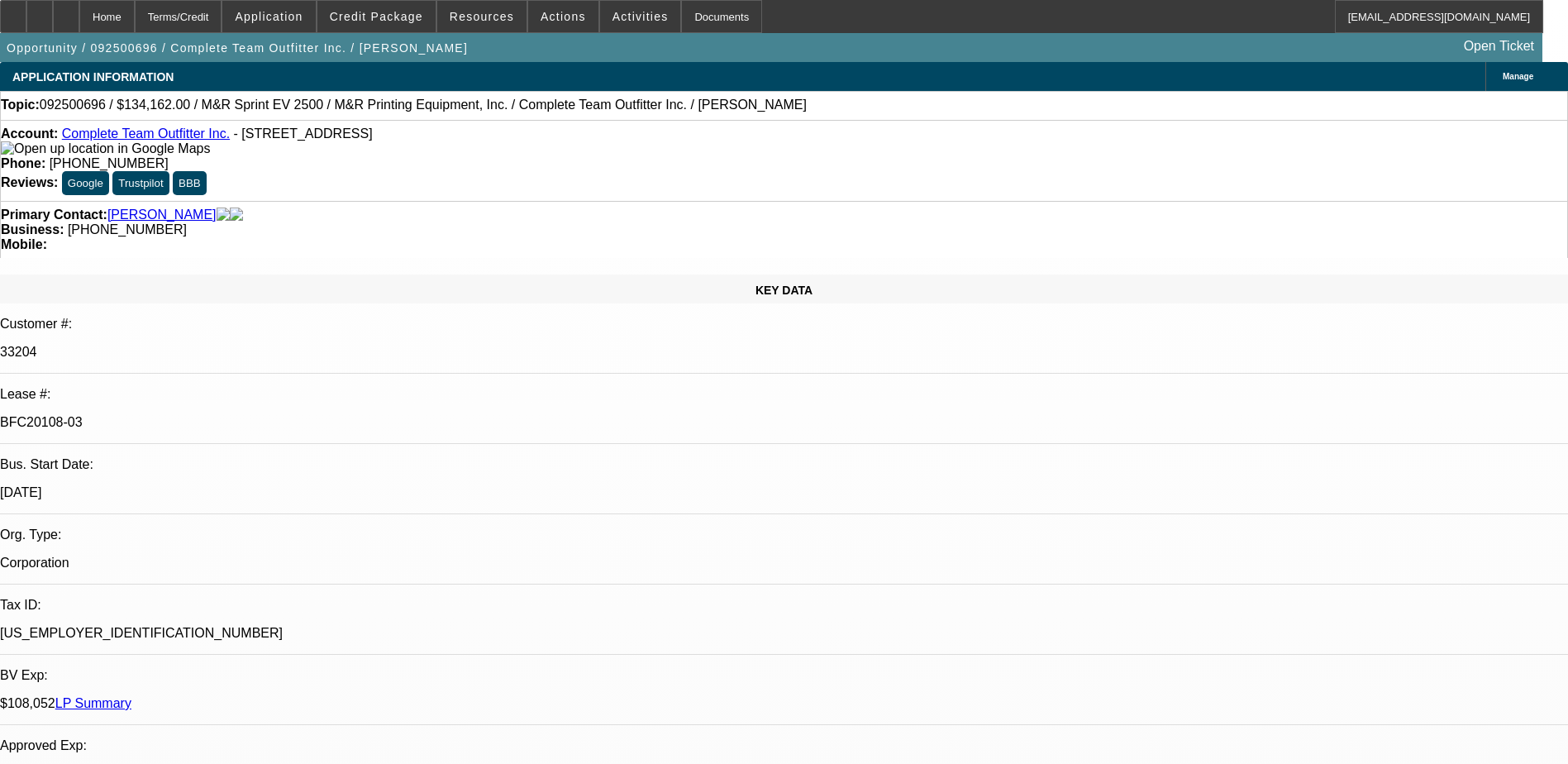
select select "6"
select select "1"
select select "2"
select select "6"
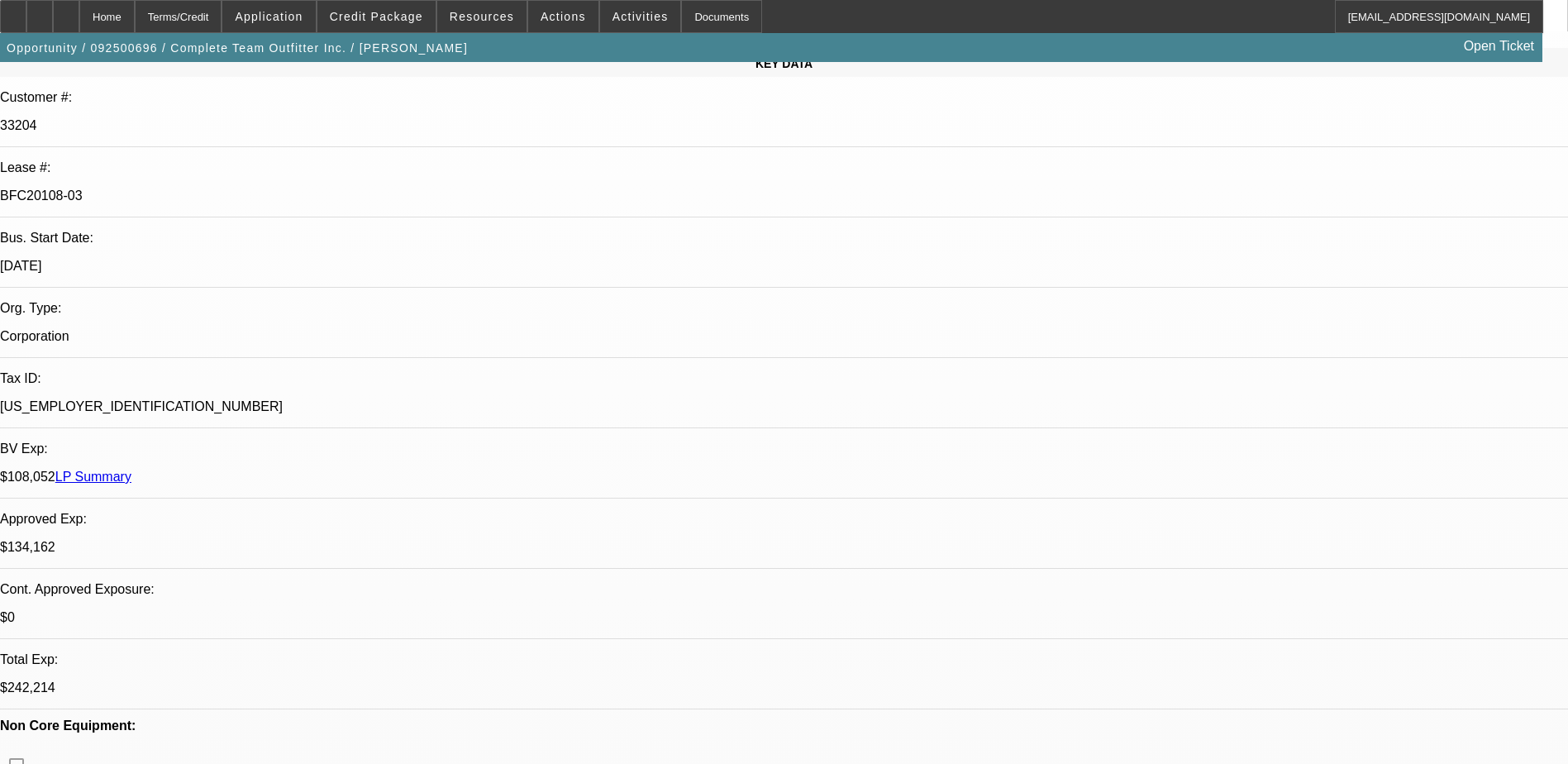
scroll to position [414, 0]
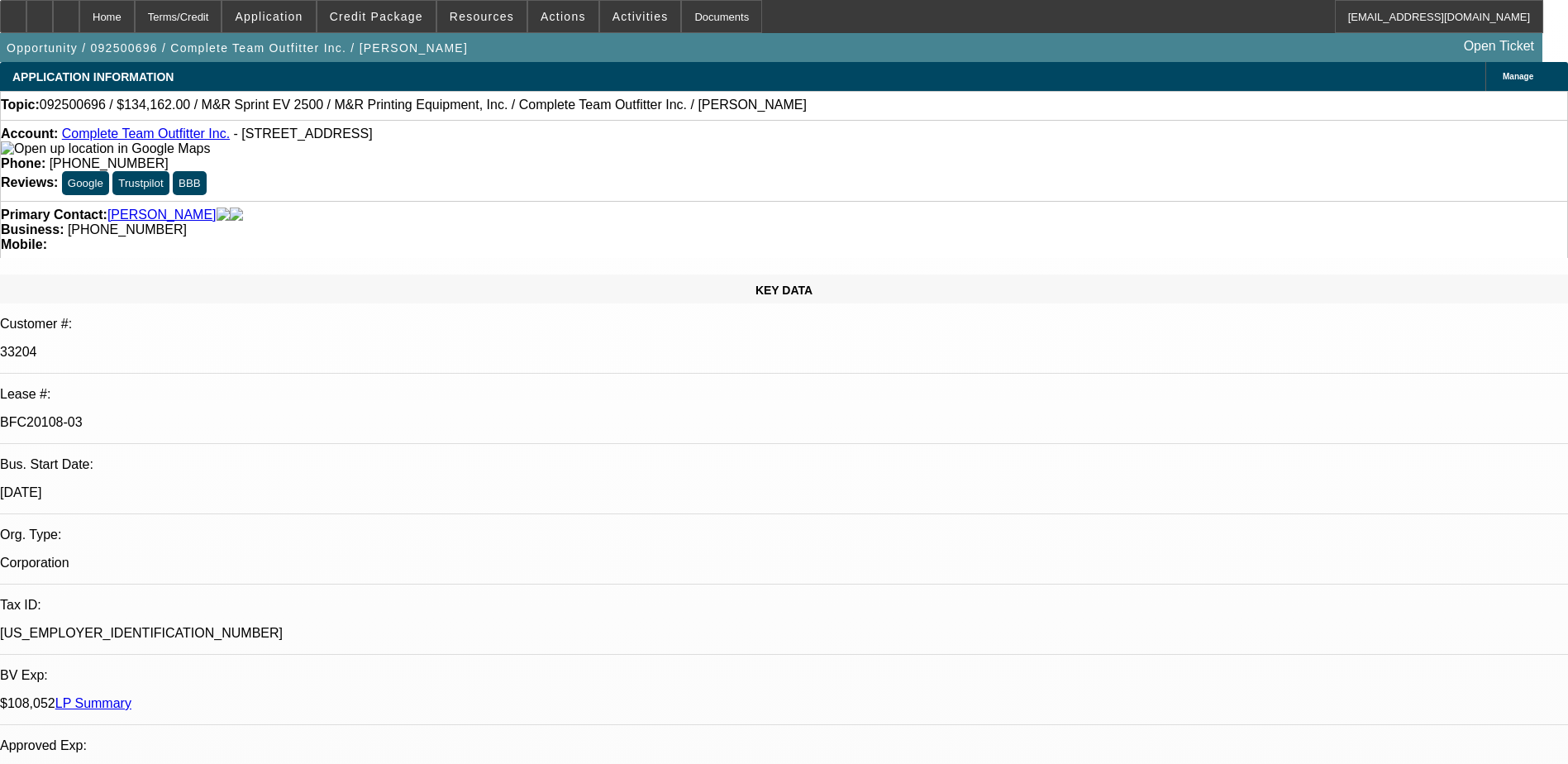
scroll to position [0, 0]
click at [312, 136] on span "- 1560 S 8th St, Kalamazoo, MI 49009" at bounding box center [302, 133] width 139 height 14
click at [309, 137] on span "- 1560 S 8th St, Kalamazoo, MI 49009" at bounding box center [302, 133] width 139 height 14
click at [308, 138] on span "- 1560 S 8th St, Kalamazoo, MI 49009" at bounding box center [302, 133] width 139 height 14
click at [311, 140] on span "- 1560 S 8th St, Kalamazoo, MI 49009" at bounding box center [302, 133] width 139 height 14
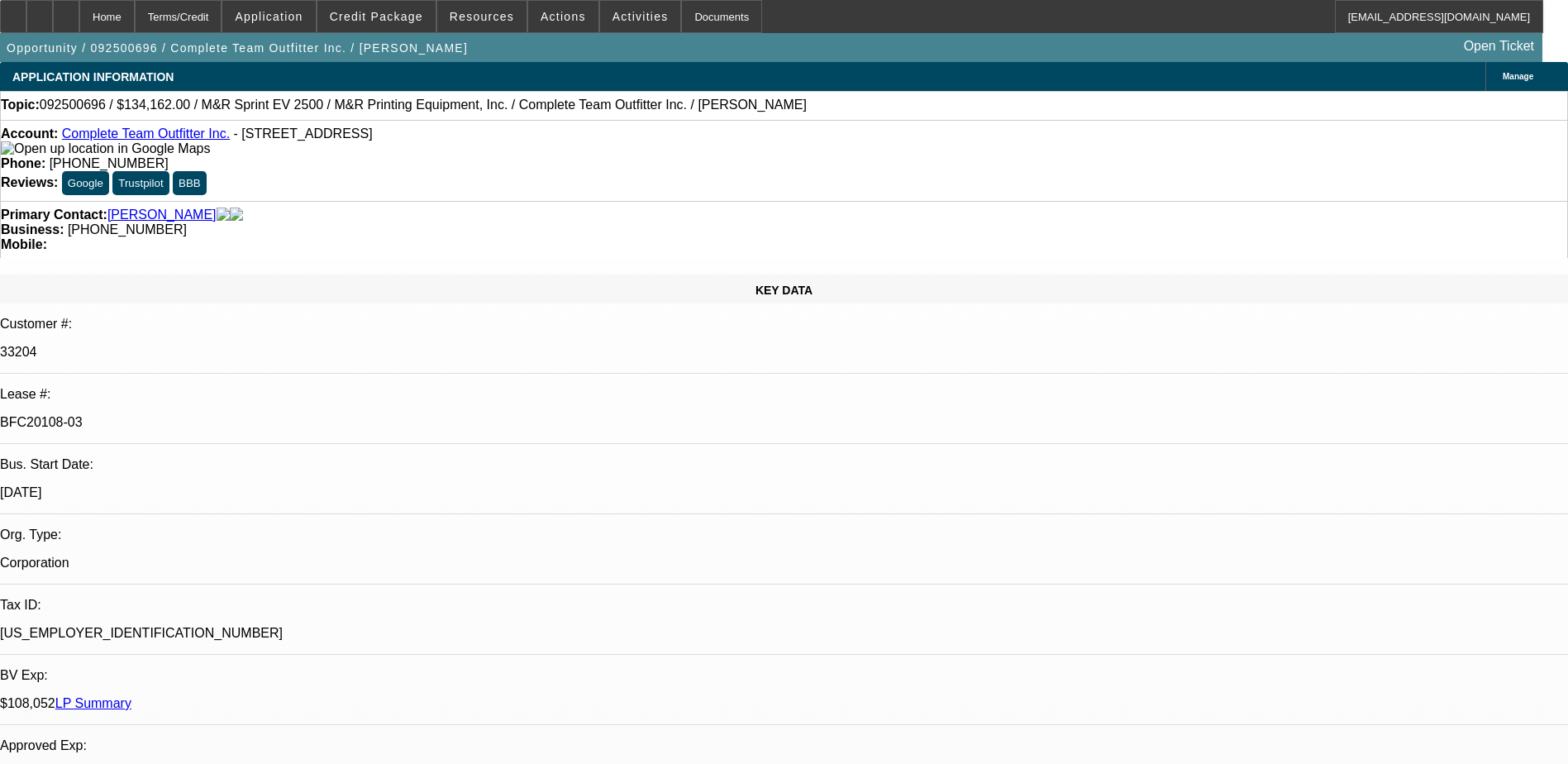
click at [312, 140] on span "- 1560 S 8th St, Kalamazoo, MI 49009" at bounding box center [302, 133] width 139 height 14
click at [317, 140] on span "- 1560 S 8th St, Kalamazoo, MI 49009" at bounding box center [302, 133] width 139 height 14
click at [296, 135] on span "- 1560 S 8th St, Kalamazoo, MI 49009" at bounding box center [302, 133] width 139 height 14
click at [304, 135] on span "- 1560 S 8th St, Kalamazoo, MI 49009" at bounding box center [302, 133] width 139 height 14
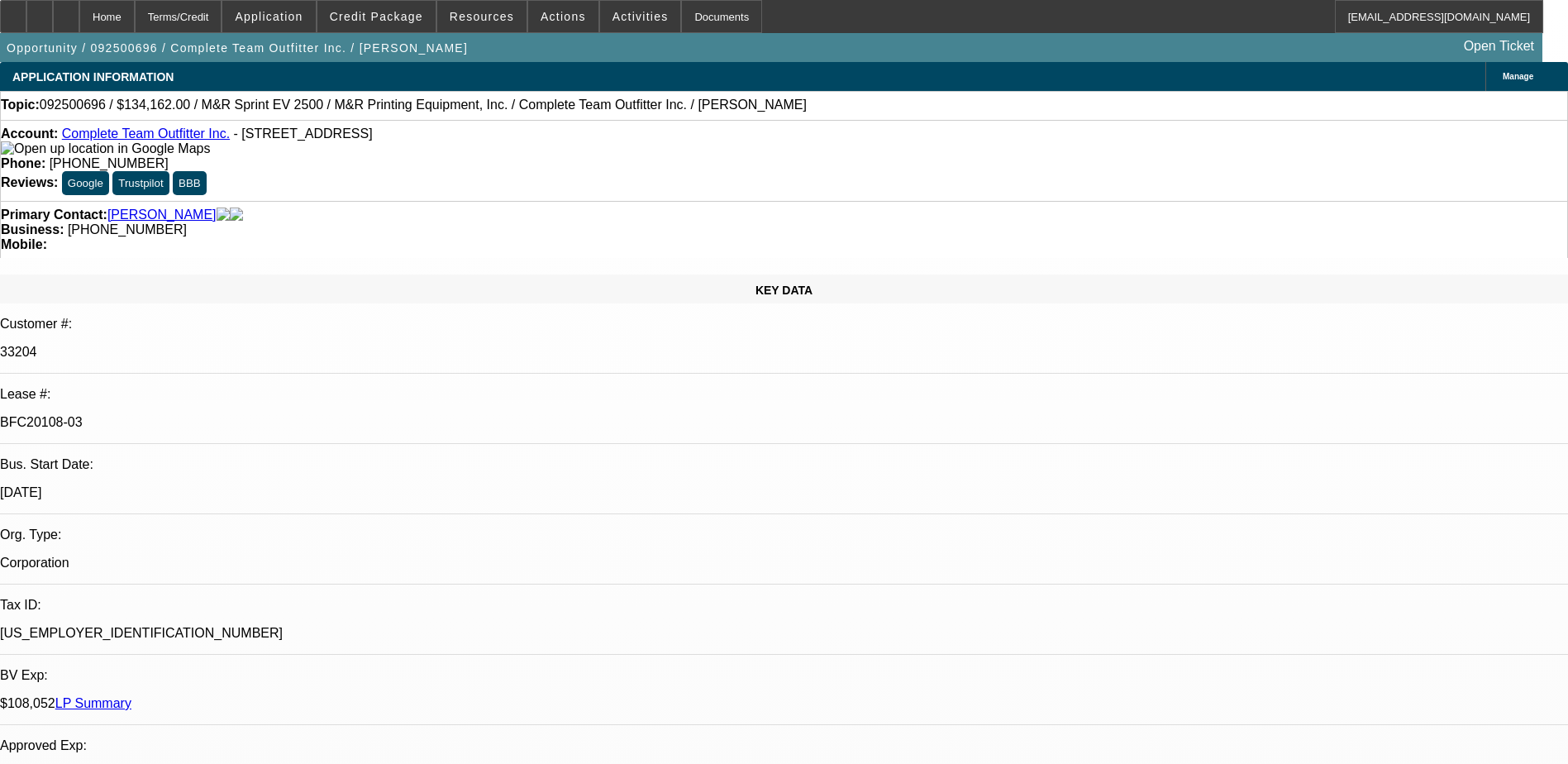
click at [305, 135] on span "- 1560 S 8th St, Kalamazoo, MI 49009" at bounding box center [302, 133] width 139 height 14
drag, startPoint x: 305, startPoint y: 135, endPoint x: 318, endPoint y: 138, distance: 13.3
click at [318, 138] on span "- 1560 S 8th St, Kalamazoo, MI 49009" at bounding box center [302, 133] width 139 height 14
click at [372, 141] on span "- 1560 S 8th St, Kalamazoo, MI 49009" at bounding box center [302, 133] width 139 height 14
